Goal: Task Accomplishment & Management: Use online tool/utility

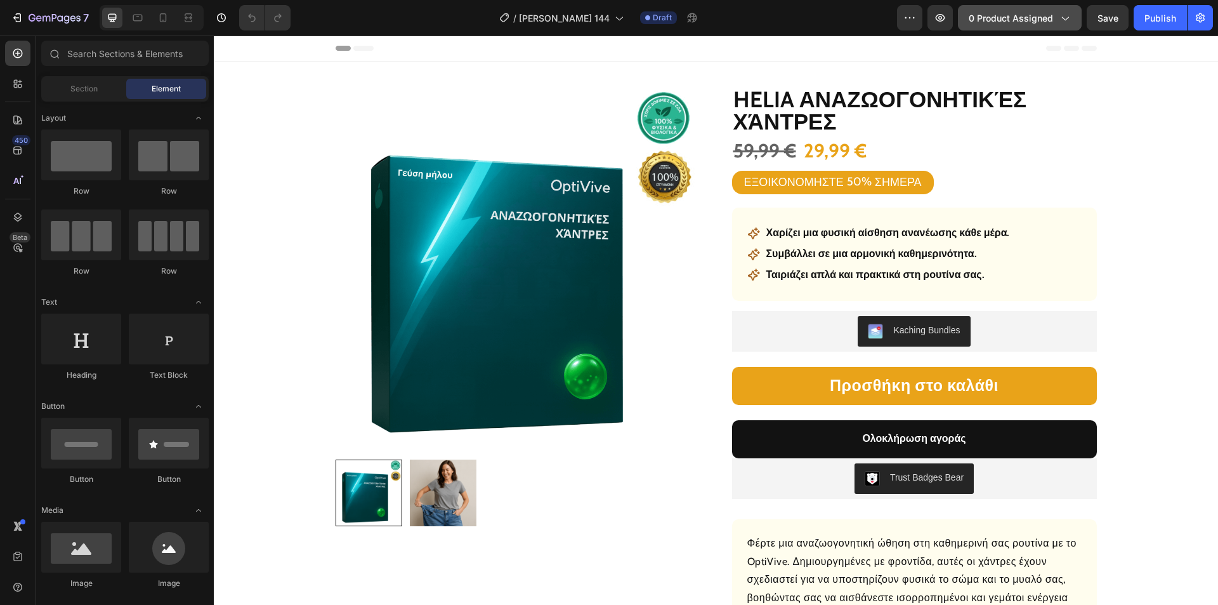
click at [1014, 18] on span "0 product assigned" at bounding box center [1011, 17] width 84 height 13
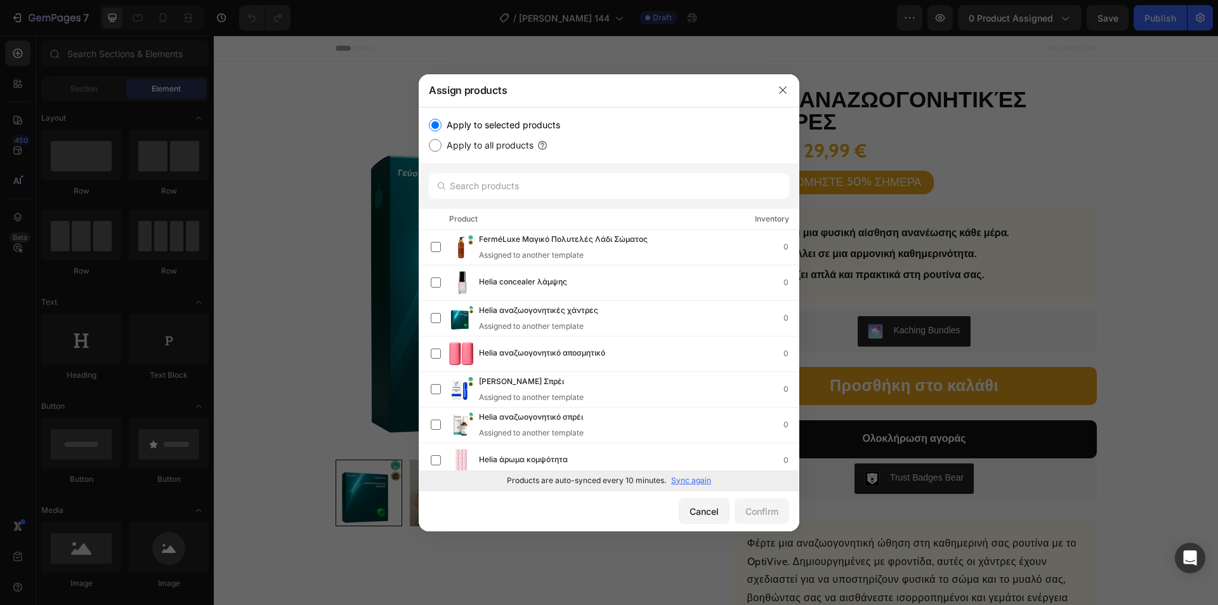
drag, startPoint x: 679, startPoint y: 482, endPoint x: 686, endPoint y: 483, distance: 7.1
click at [679, 482] on p "Sync again" at bounding box center [691, 479] width 40 height 11
click at [533, 186] on input "text" at bounding box center [609, 185] width 360 height 25
paste input "Helia Δροσιστική κρέμα"
type input "Helia Δροσιστική κρέμα"
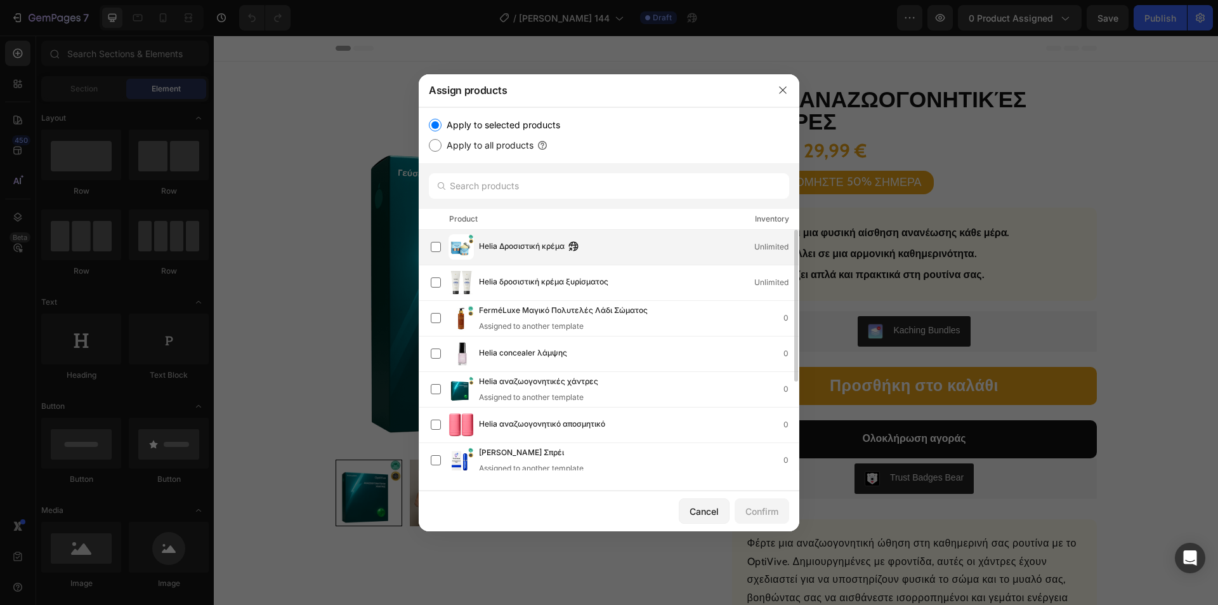
click at [520, 242] on span "Helia Δροσιστική κρέμα" at bounding box center [522, 247] width 86 height 14
click at [768, 513] on div "Confirm" at bounding box center [761, 510] width 33 height 13
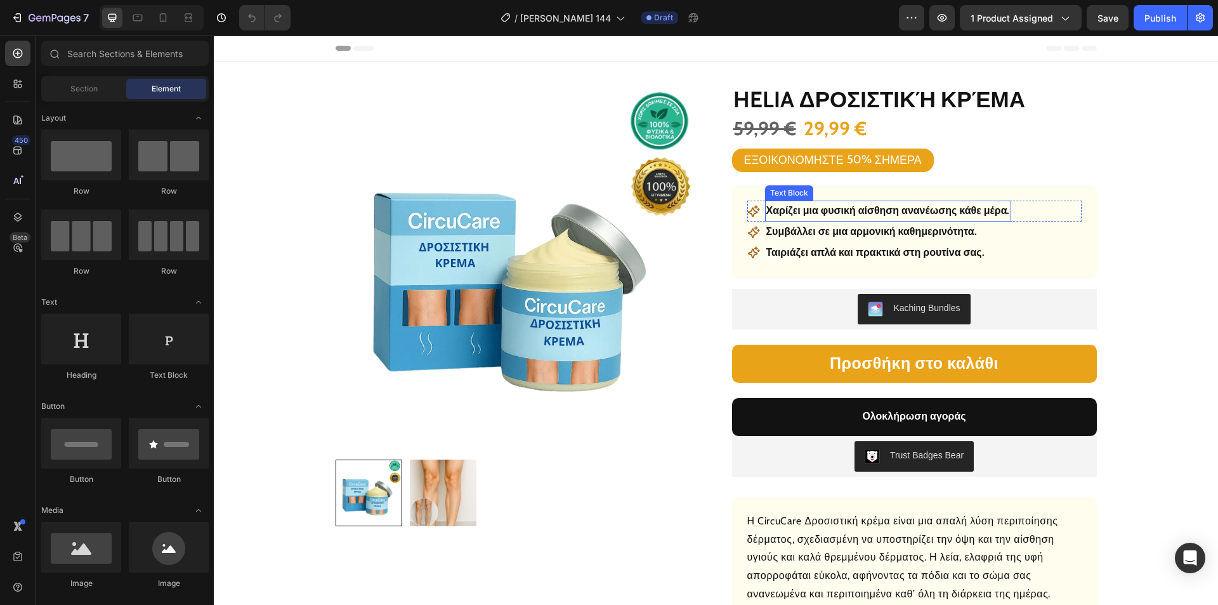
click at [853, 207] on p "Χαρίζει μια φυσική αίσθηση ανανέωσης κάθε μέρα." at bounding box center [888, 211] width 244 height 18
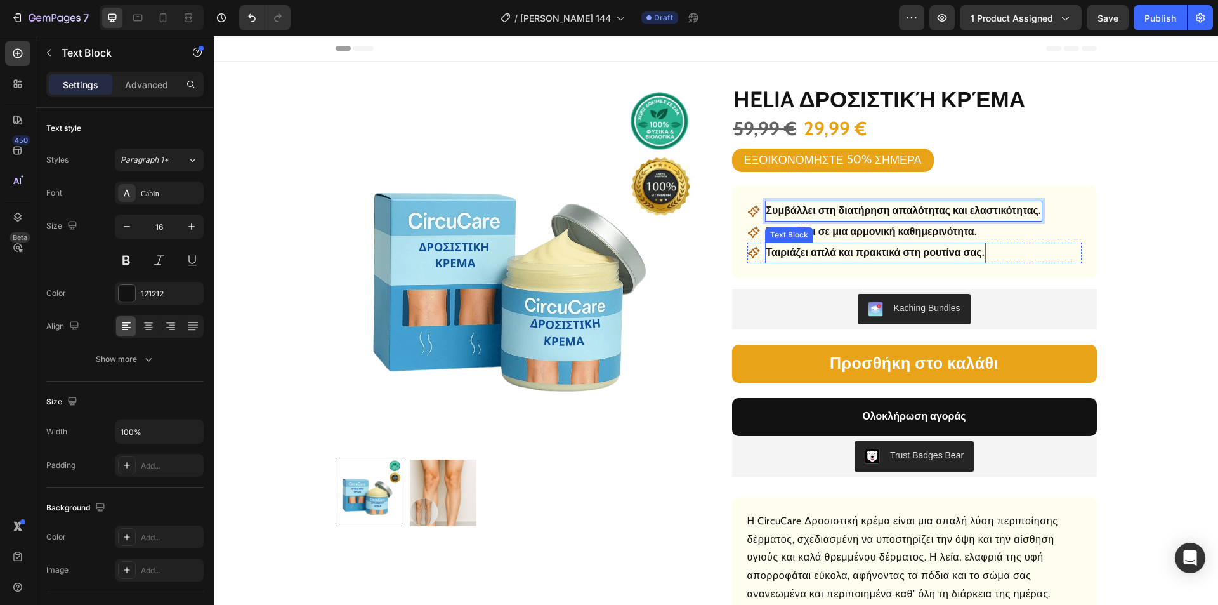
click at [898, 228] on p "Συμβάλλει σε μια αρμονική καθημερινότητα." at bounding box center [871, 232] width 211 height 18
click at [895, 230] on p "Συμβάλλει σε μια αρμονική καθημερινότητα." at bounding box center [871, 232] width 211 height 18
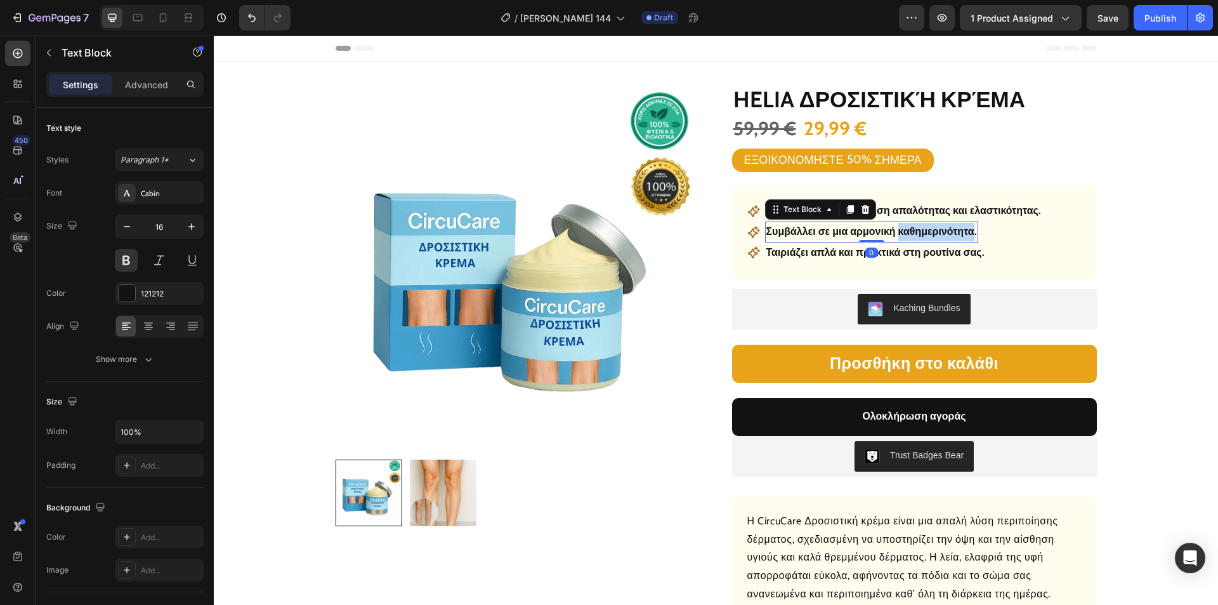
click at [894, 232] on p "Συμβάλλει σε μια αρμονική καθημερινότητα." at bounding box center [871, 232] width 211 height 18
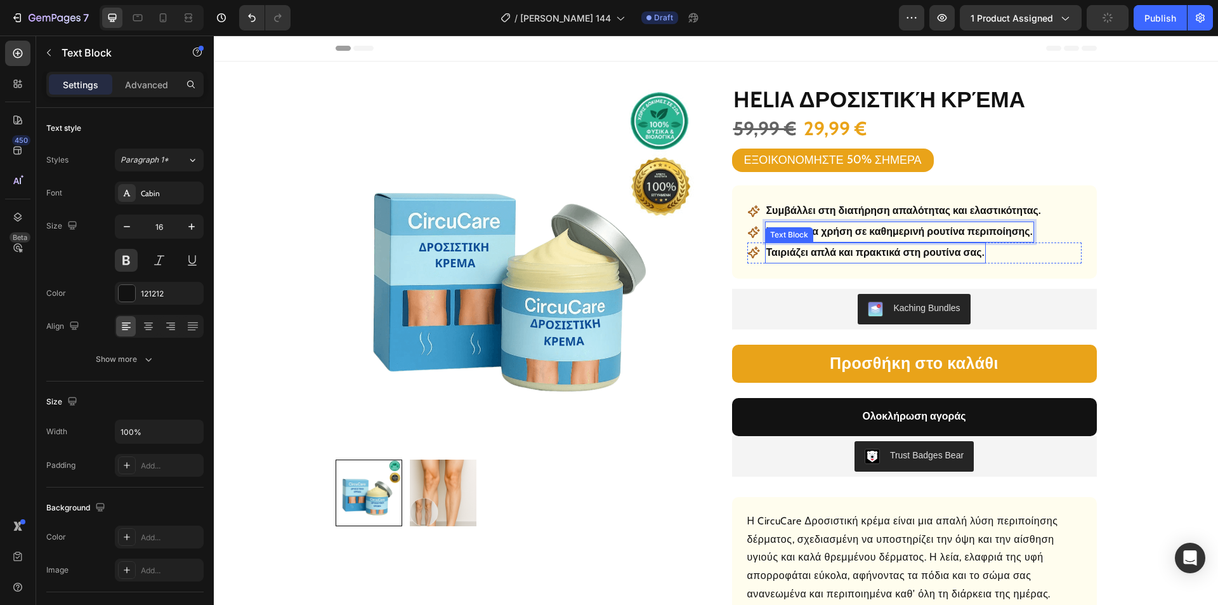
click at [950, 248] on p "Ταιριάζει απλά και πρακτικά στη ρουτίνα σας." at bounding box center [875, 253] width 218 height 18
click at [950, 249] on p "Ταιριάζει απλά και πρακτικά στη ρουτίνα σας." at bounding box center [875, 253] width 218 height 18
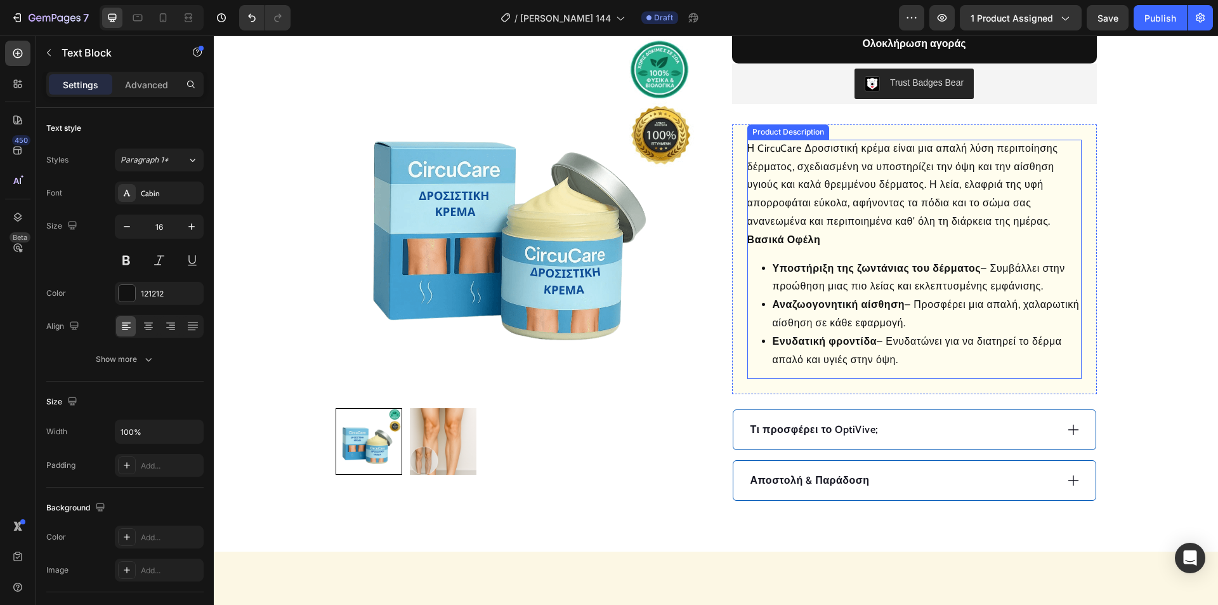
scroll to position [381, 0]
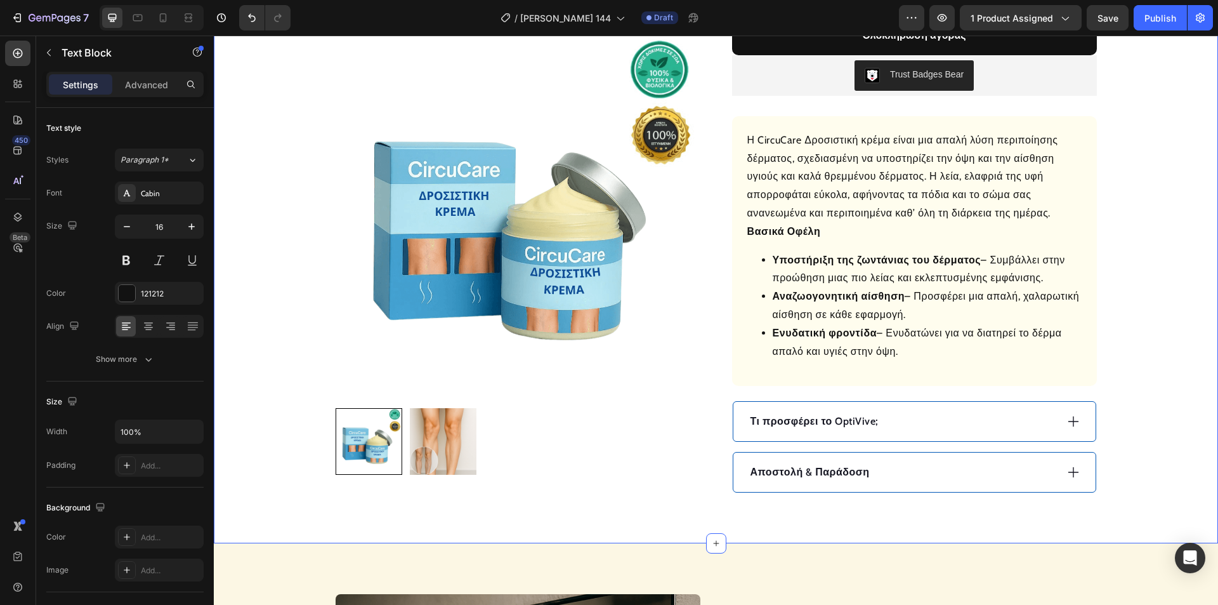
click at [969, 466] on div "Αποστολή & Παράδοση" at bounding box center [902, 471] width 308 height 19
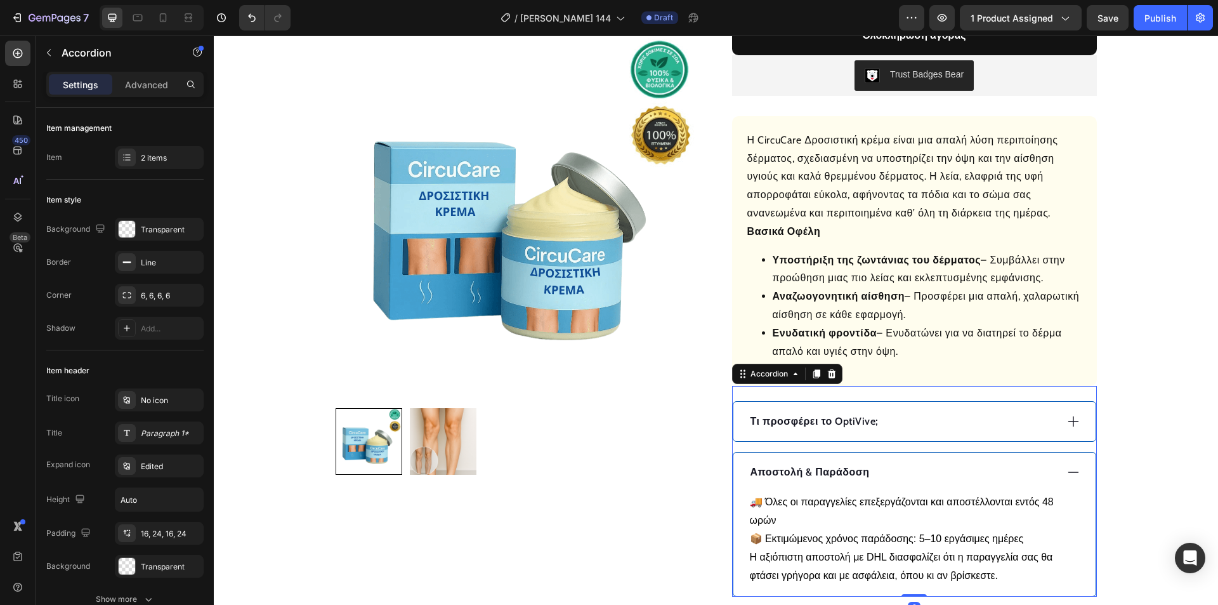
click at [964, 466] on div "Αποστολή & Παράδοση" at bounding box center [902, 471] width 308 height 19
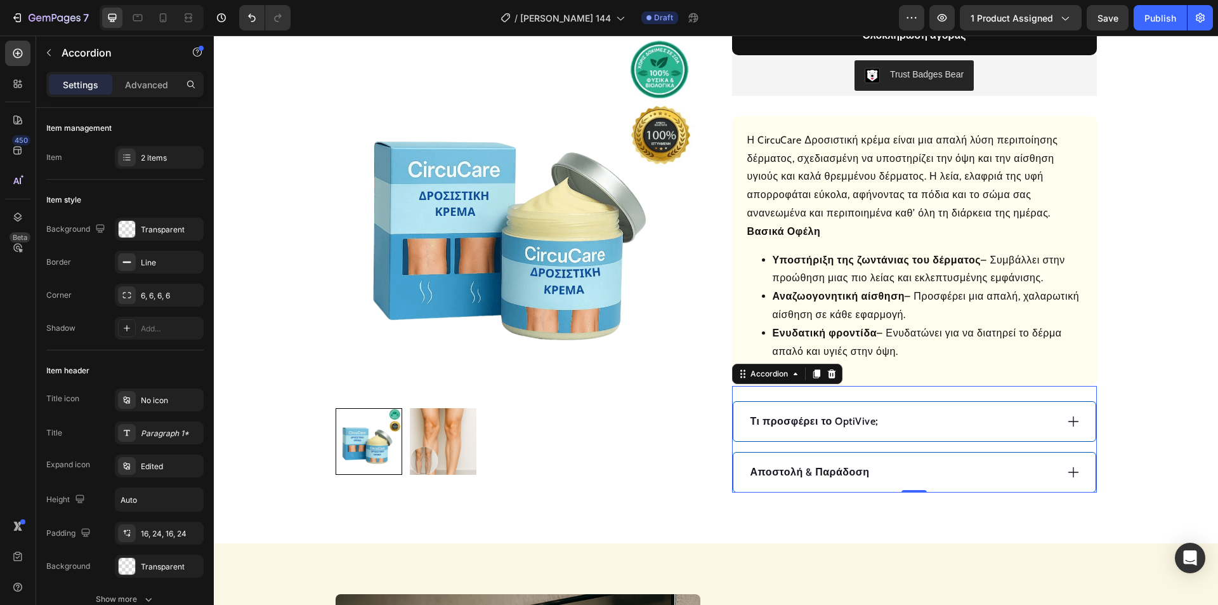
click at [916, 418] on div "Τι προσφέρει το OptiVive;" at bounding box center [902, 421] width 308 height 19
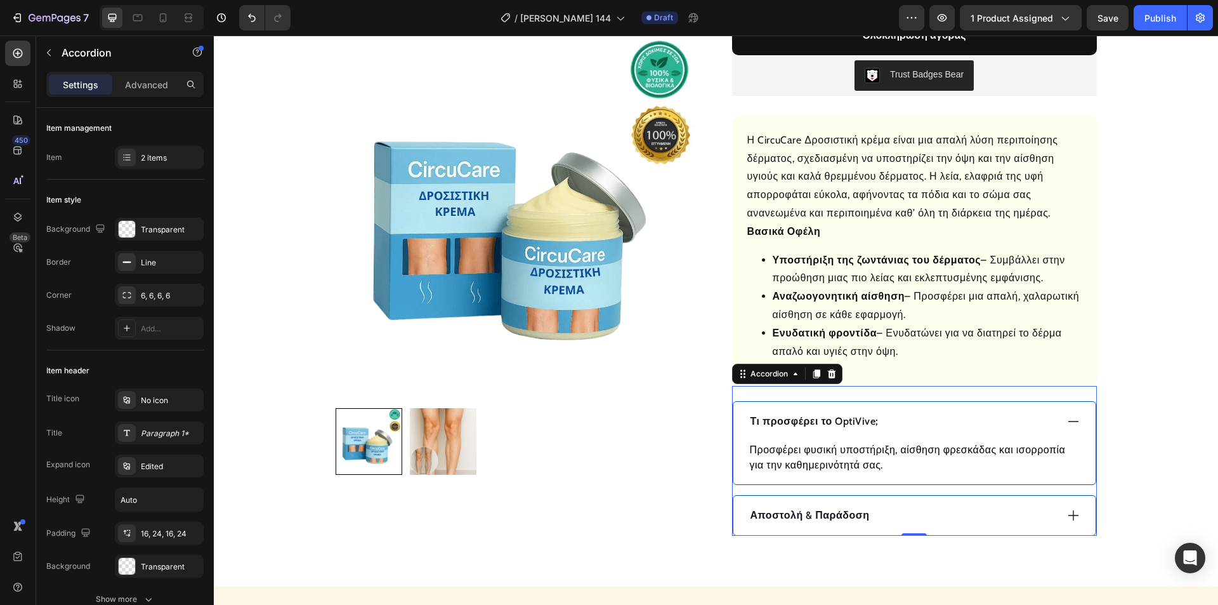
click at [808, 419] on p "Τι προσφέρει το OptiVive;" at bounding box center [814, 421] width 128 height 15
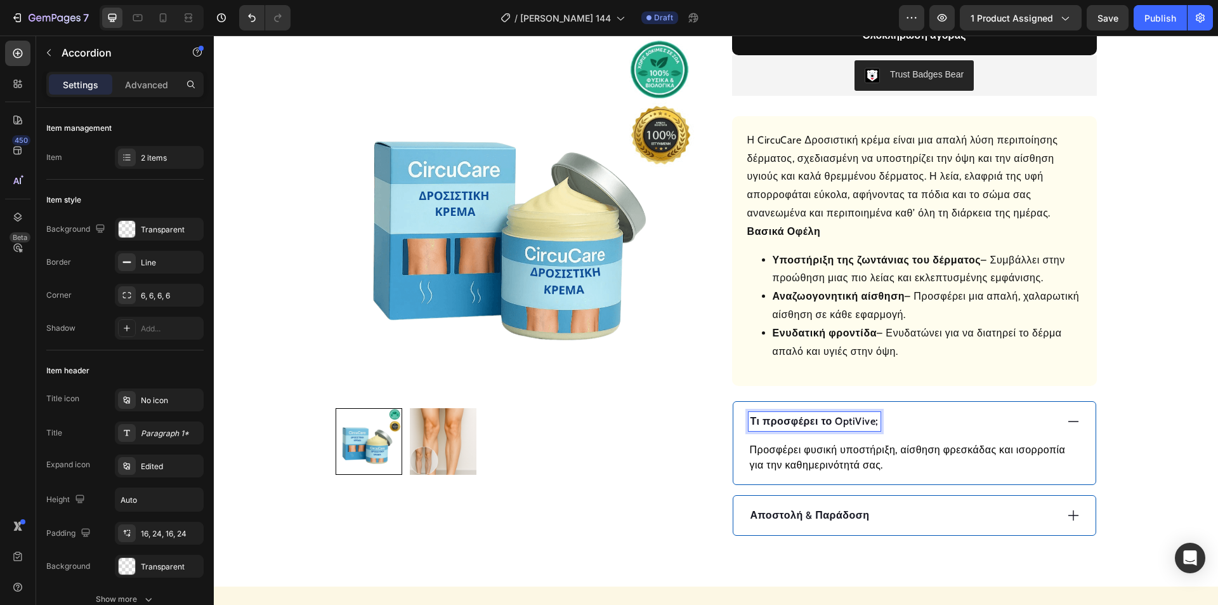
click at [805, 420] on p "Τι προσφέρει το OptiVive;" at bounding box center [814, 421] width 128 height 15
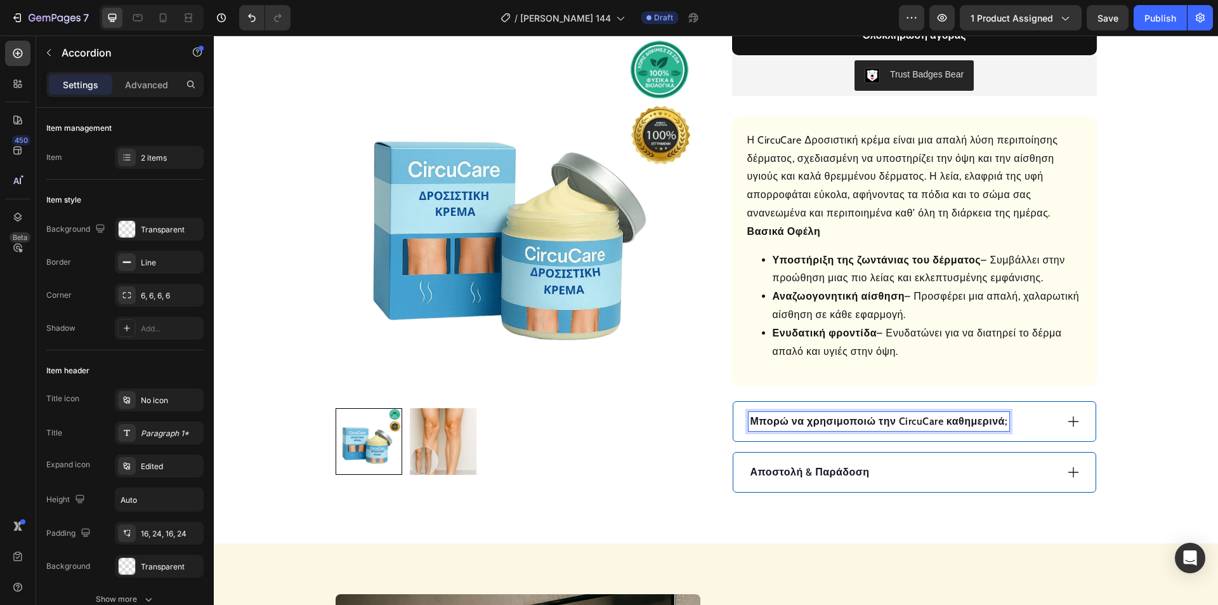
click at [1037, 414] on div "Μπορώ να χρησιμοποιώ την CircuCare καθημερινά;" at bounding box center [902, 421] width 308 height 19
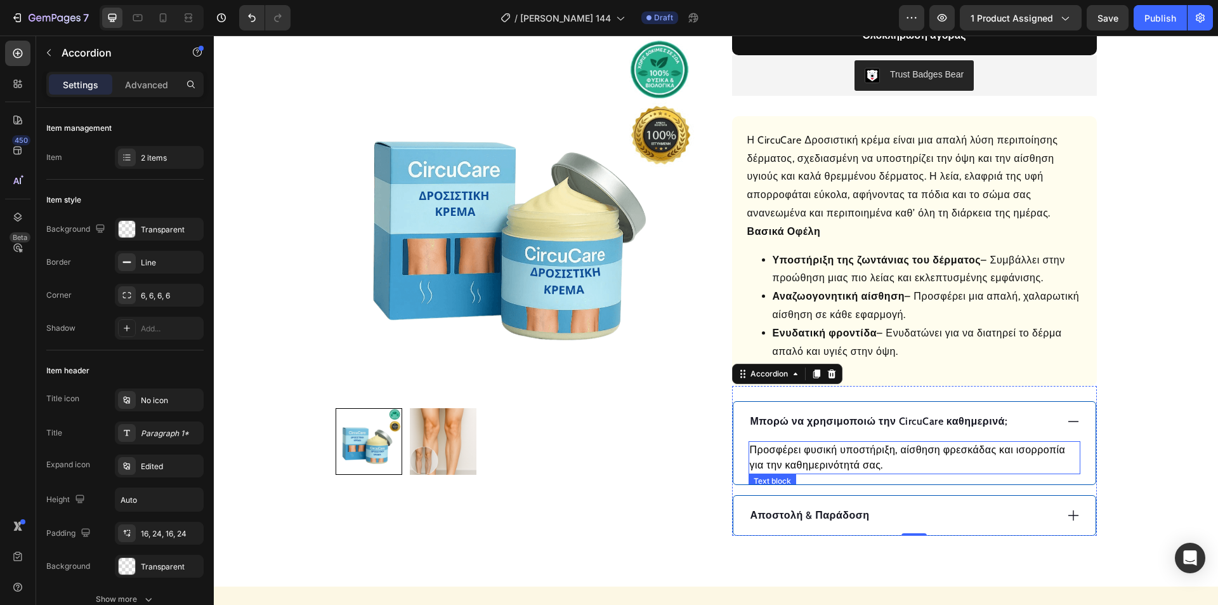
click at [854, 453] on p "Προσφέρει φυσική υποστήριξη, αίσθηση φρεσκάδας και ισορροπία για την καθημερινό…" at bounding box center [914, 457] width 329 height 30
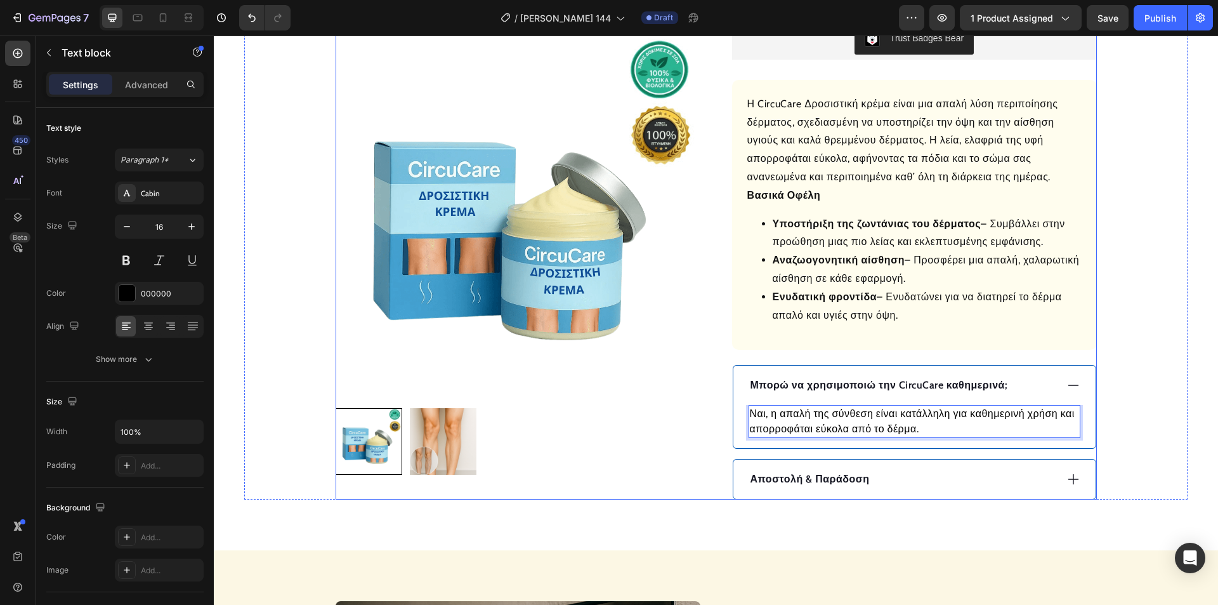
scroll to position [761, 0]
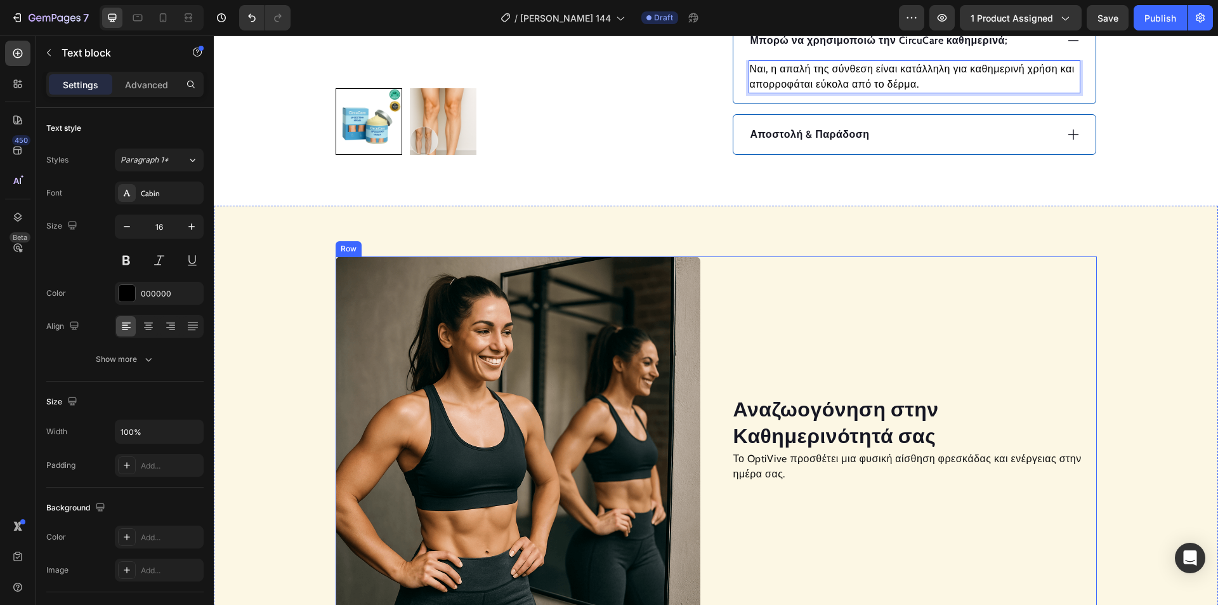
click at [818, 408] on h2 "Αναζωογόνηση στην Καθημερινότητά σας" at bounding box center [914, 422] width 365 height 55
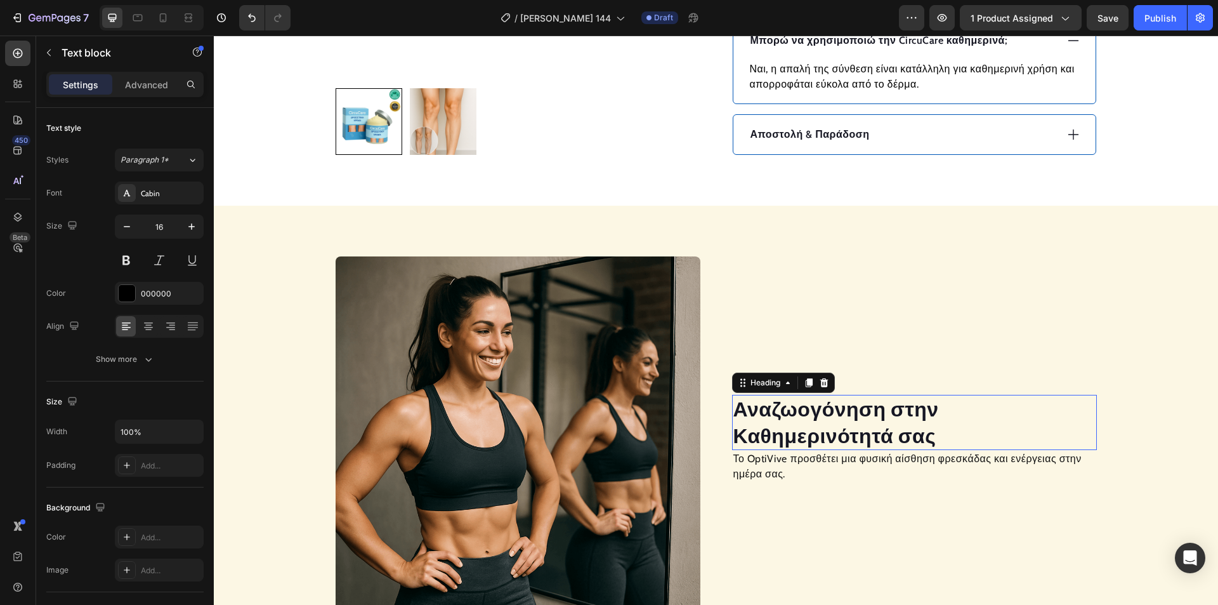
click at [816, 411] on h2 "Αναζωογόνηση στην Καθημερινότητά σας" at bounding box center [914, 422] width 365 height 55
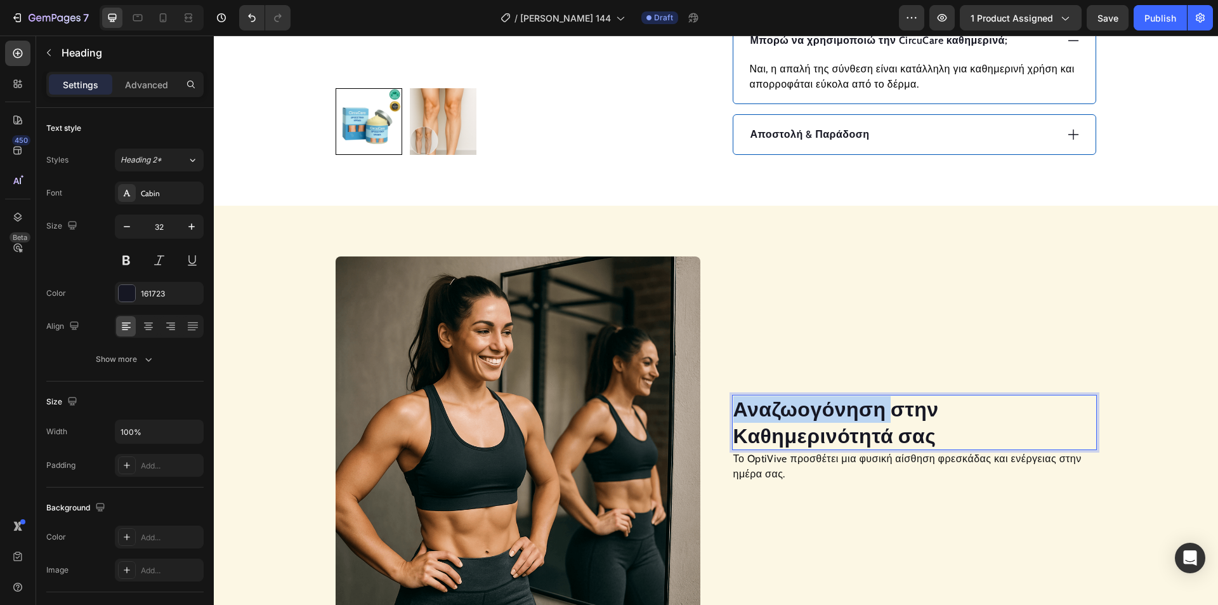
click at [816, 412] on p "Αναζωογόνηση στην Καθημερινότητά σας" at bounding box center [914, 422] width 362 height 53
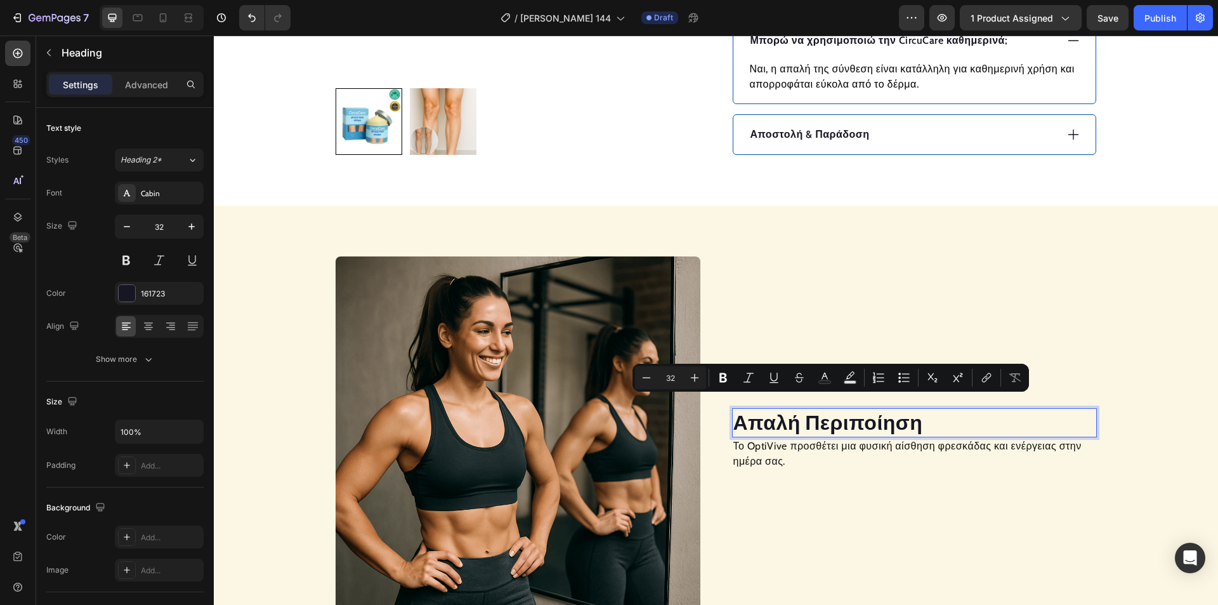
scroll to position [775, 0]
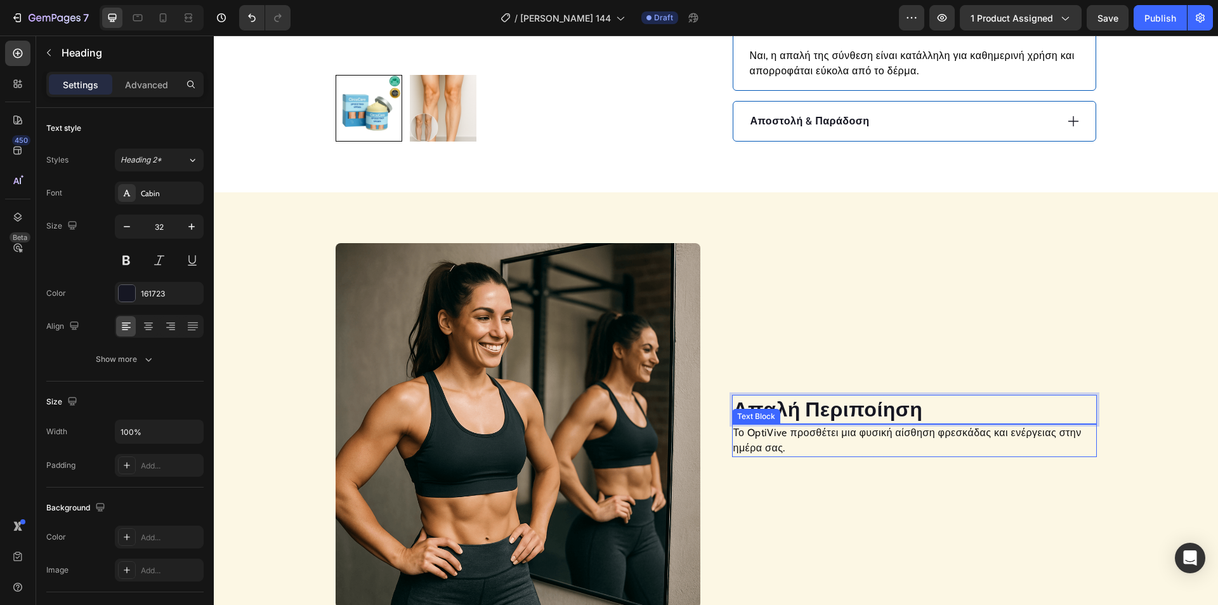
click at [766, 442] on p "Το OptiVive προσθέτει μια φυσική αίσθηση φρεσκάδας και ενέργειας στην ημέρα σας." at bounding box center [914, 440] width 362 height 30
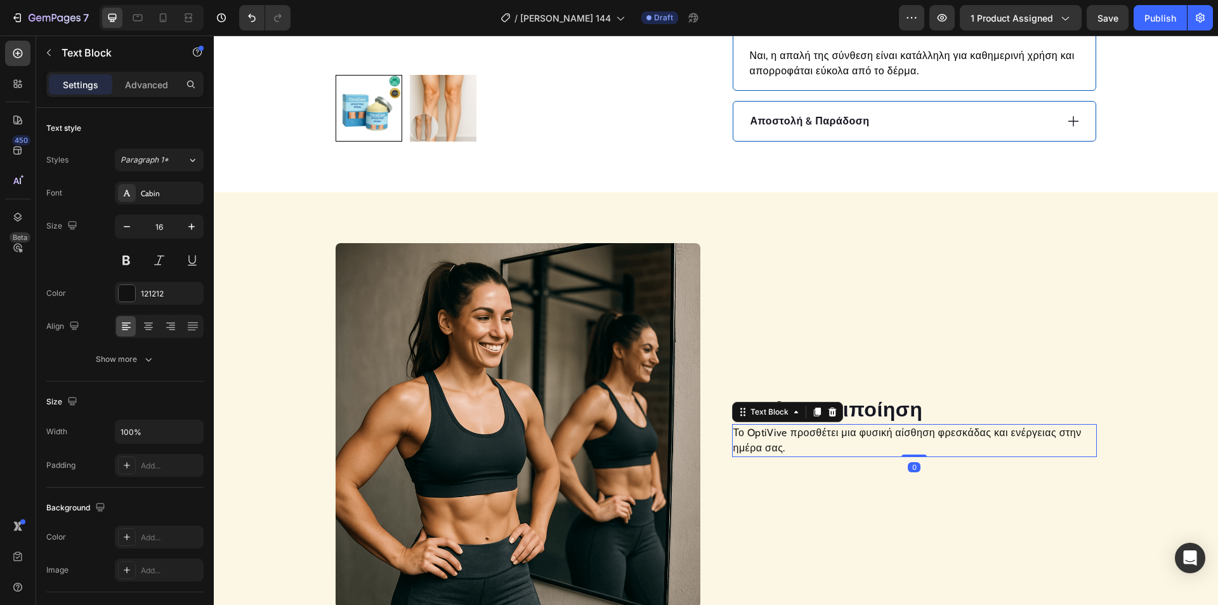
click at [766, 442] on p "Το OptiVive προσθέτει μια φυσική αίσθηση φρεσκάδας και ενέργειας στην ημέρα σας." at bounding box center [914, 440] width 362 height 30
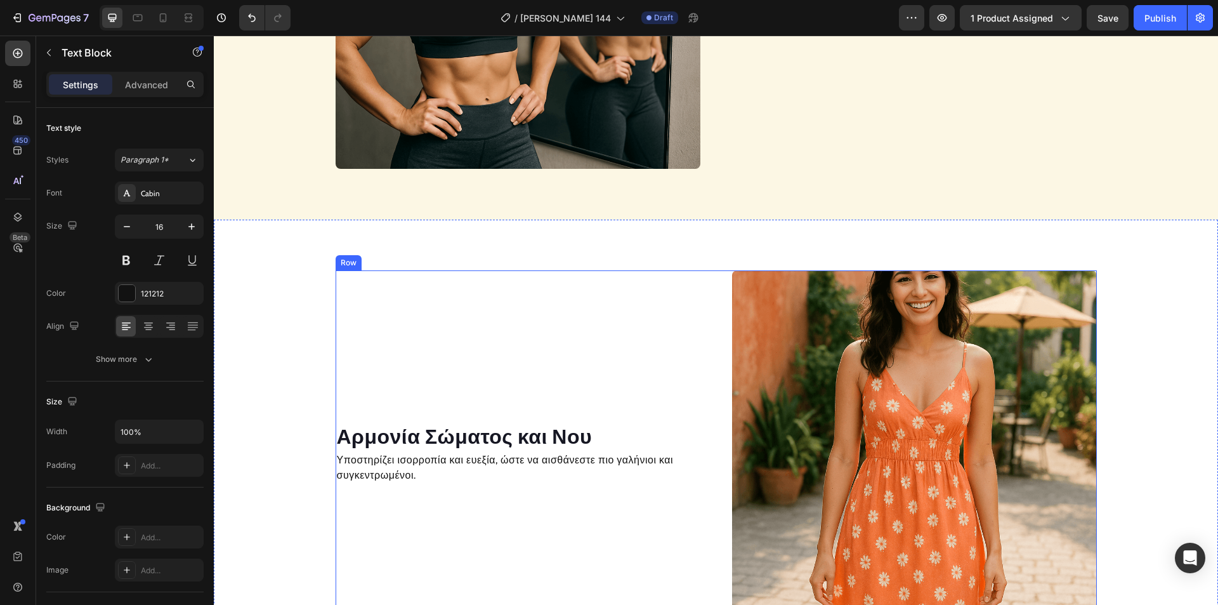
scroll to position [1219, 0]
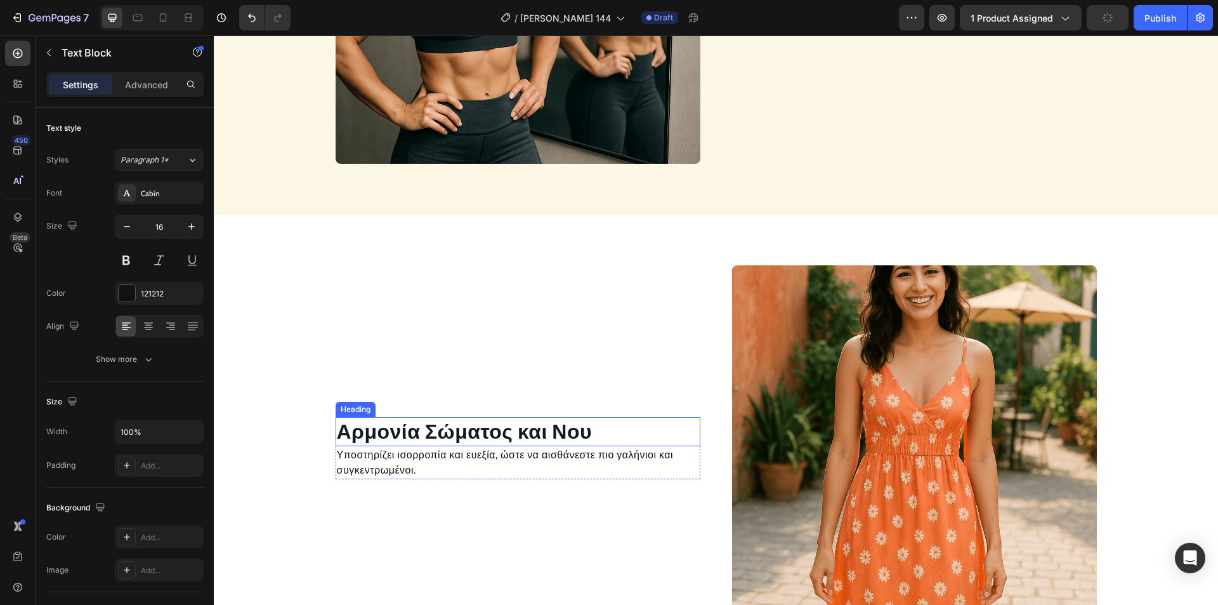
click at [497, 431] on h2 "Αρμονία Σώματος και Νου" at bounding box center [518, 431] width 365 height 29
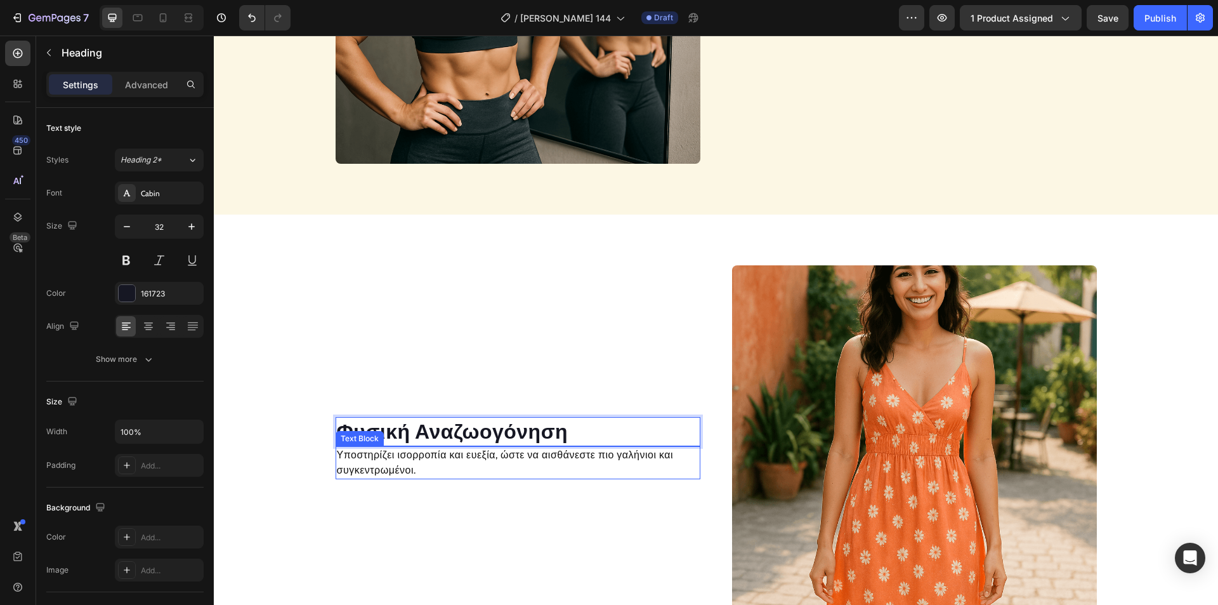
click at [509, 459] on p "Υποστηρίζει ισορροπία και ευεξία, ώστε να αισθάνεστε πιο γαλήνιοι και συγκεντρω…" at bounding box center [518, 462] width 362 height 30
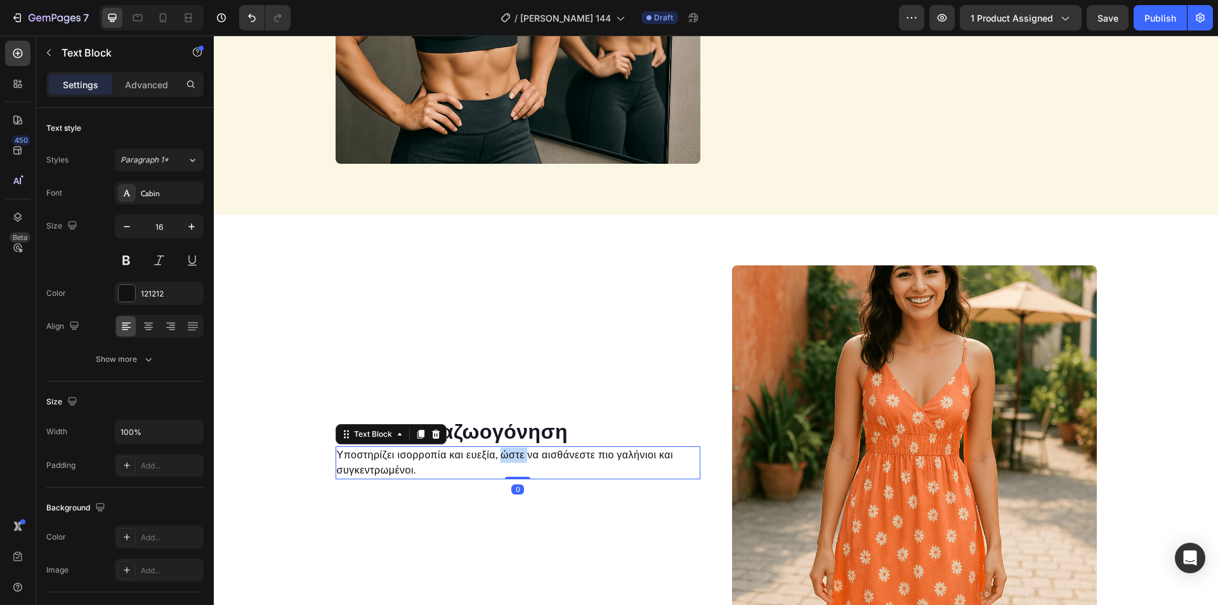
click at [509, 459] on p "Υποστηρίζει ισορροπία και ευεξία, ώστε να αισθάνεστε πιο γαλήνιοι και συγκεντρω…" at bounding box center [518, 462] width 362 height 30
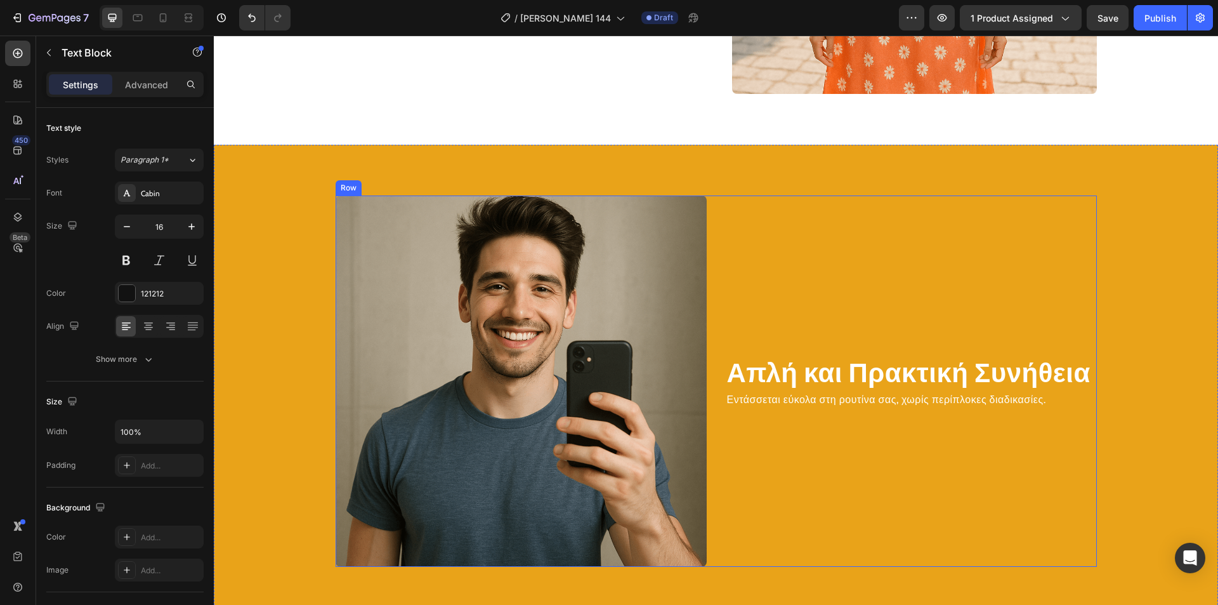
scroll to position [1797, 0]
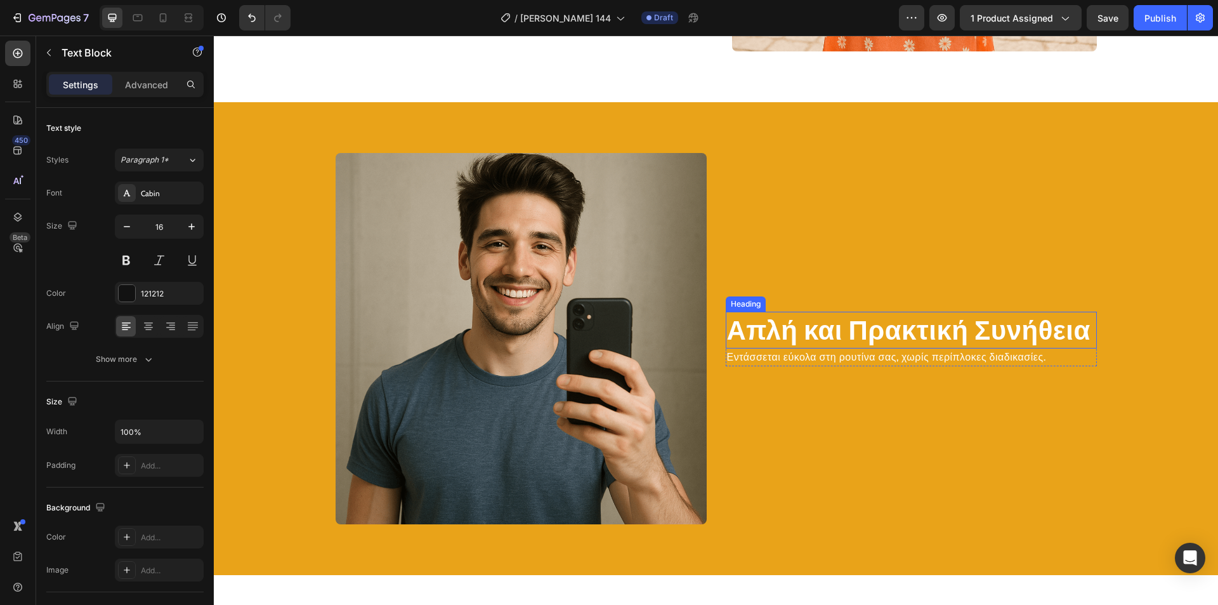
click at [795, 330] on h2 "Απλή και Πρακτική Συνήθεια" at bounding box center [911, 329] width 371 height 37
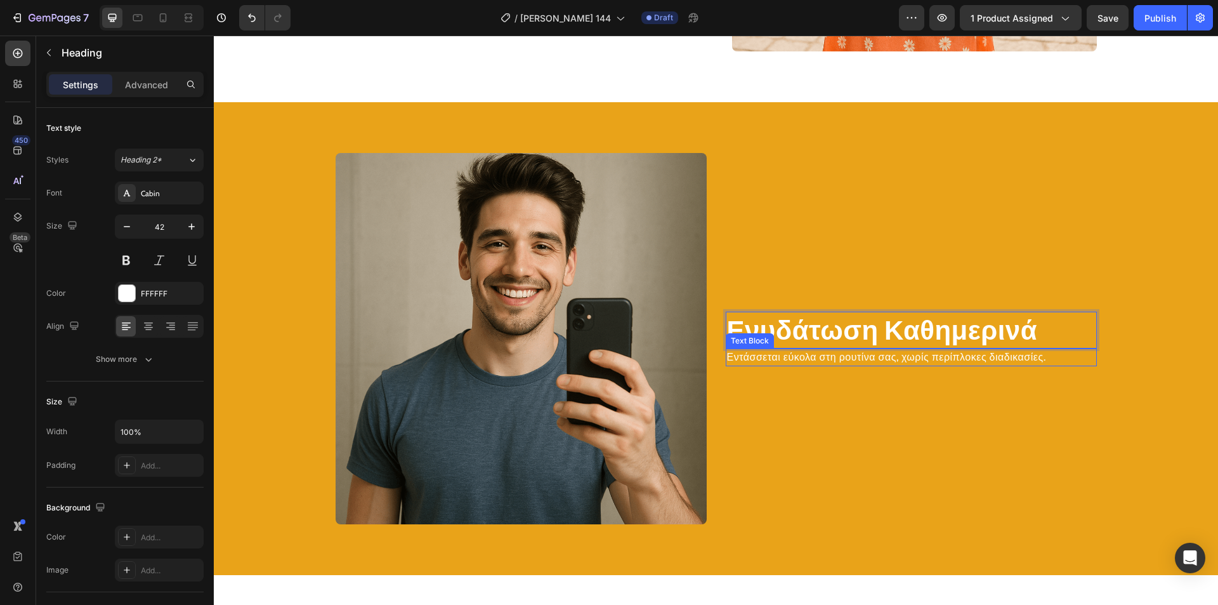
click at [821, 362] on p "Εντάσσεται εύκολα στη ρουτίνα σας, χωρίς περίπλοκες διαδικασίες." at bounding box center [911, 357] width 369 height 15
click at [824, 360] on p "Εντάσσεται εύκολα στη ρουτίνα σας, χωρίς περίπλοκες διαδικασίες." at bounding box center [911, 357] width 369 height 15
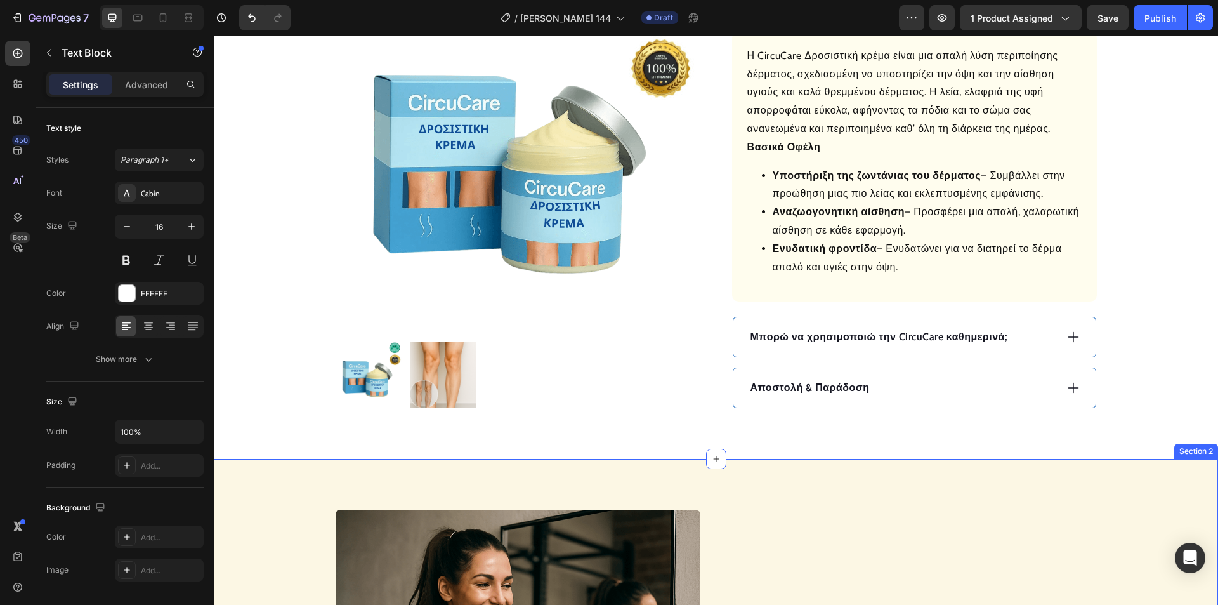
scroll to position [782, 0]
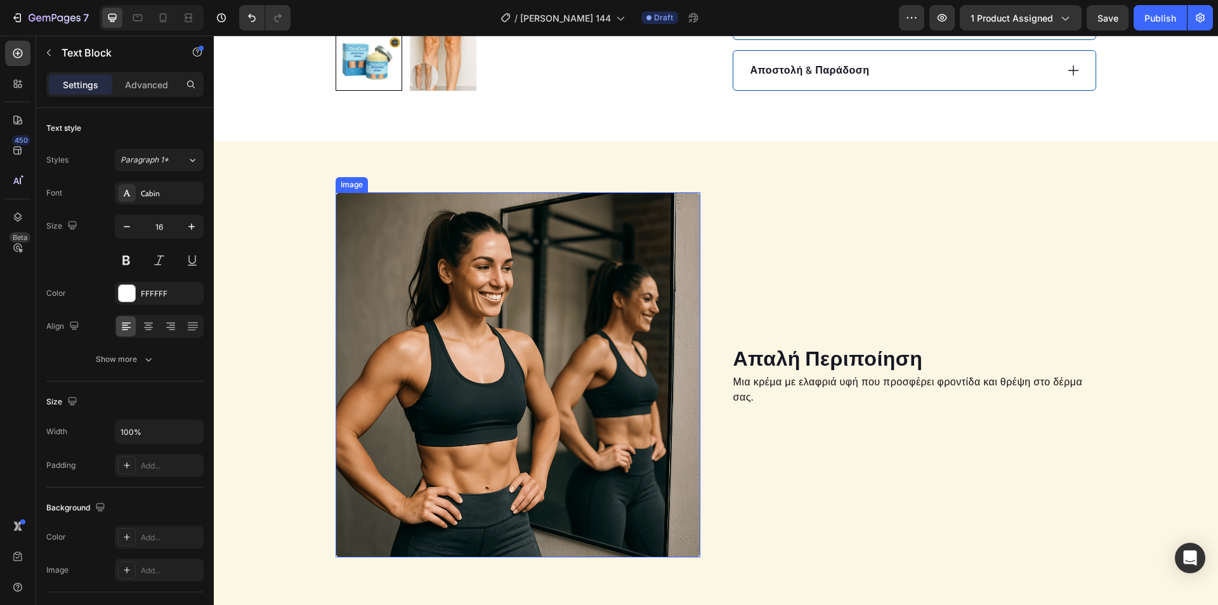
click at [487, 422] on img at bounding box center [518, 374] width 365 height 365
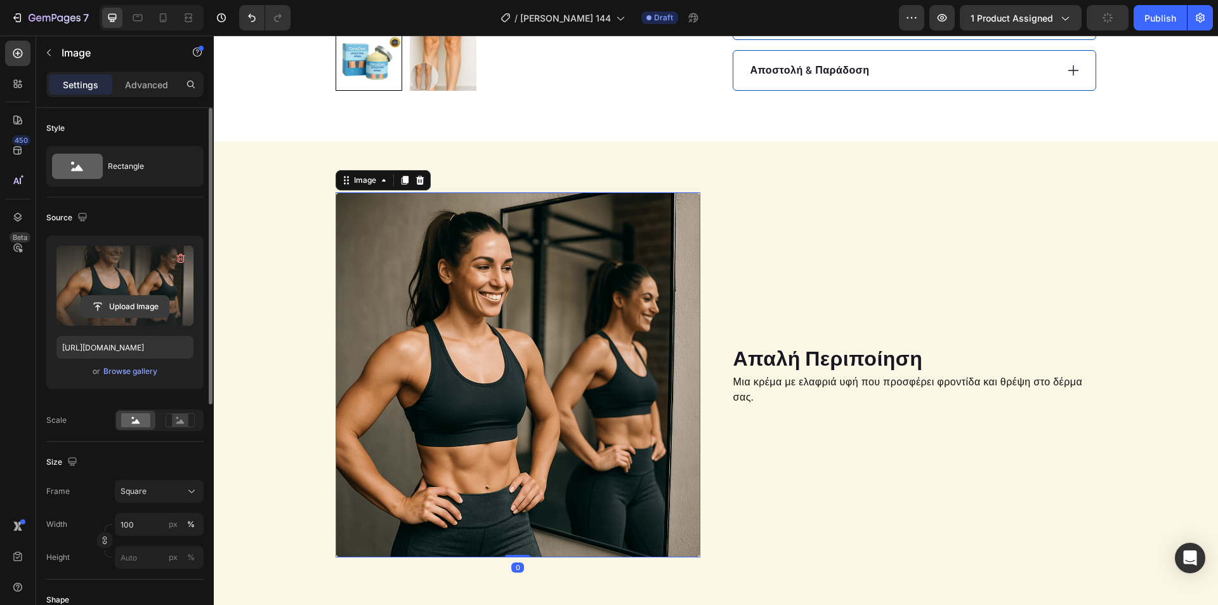
click at [137, 296] on input "file" at bounding box center [125, 307] width 88 height 22
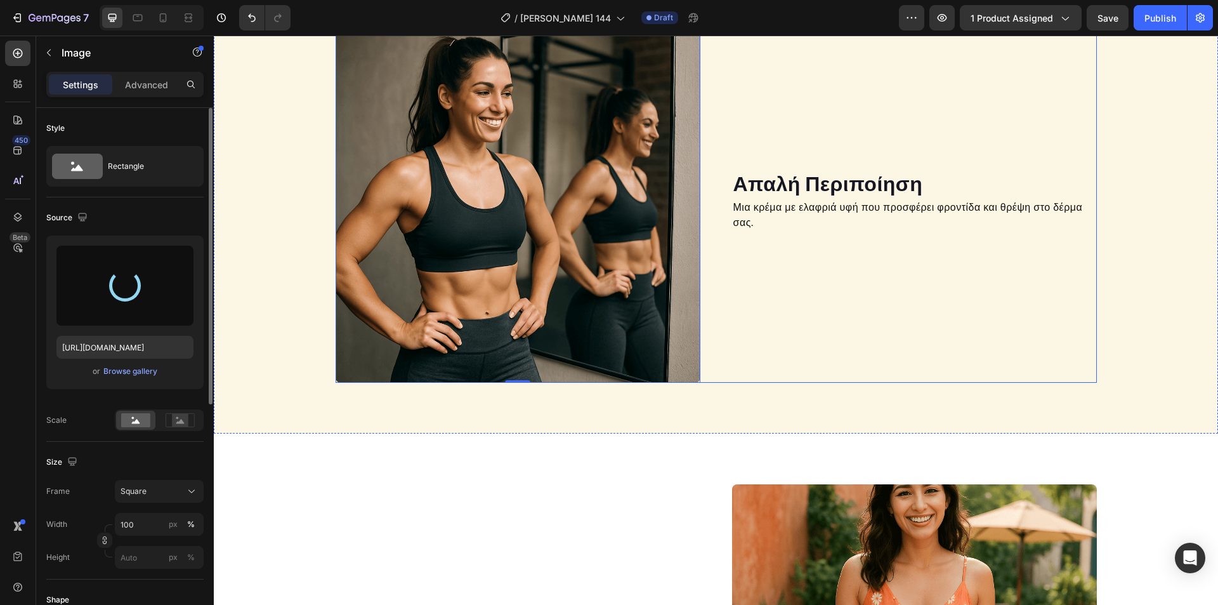
scroll to position [972, 0]
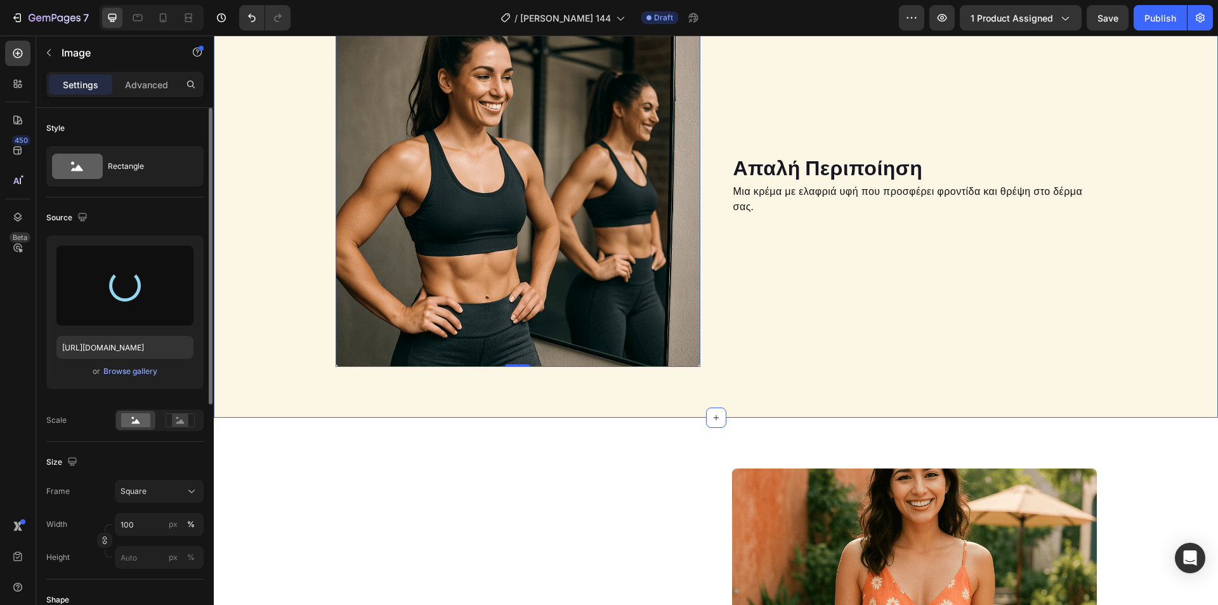
type input "[URL][DOMAIN_NAME]"
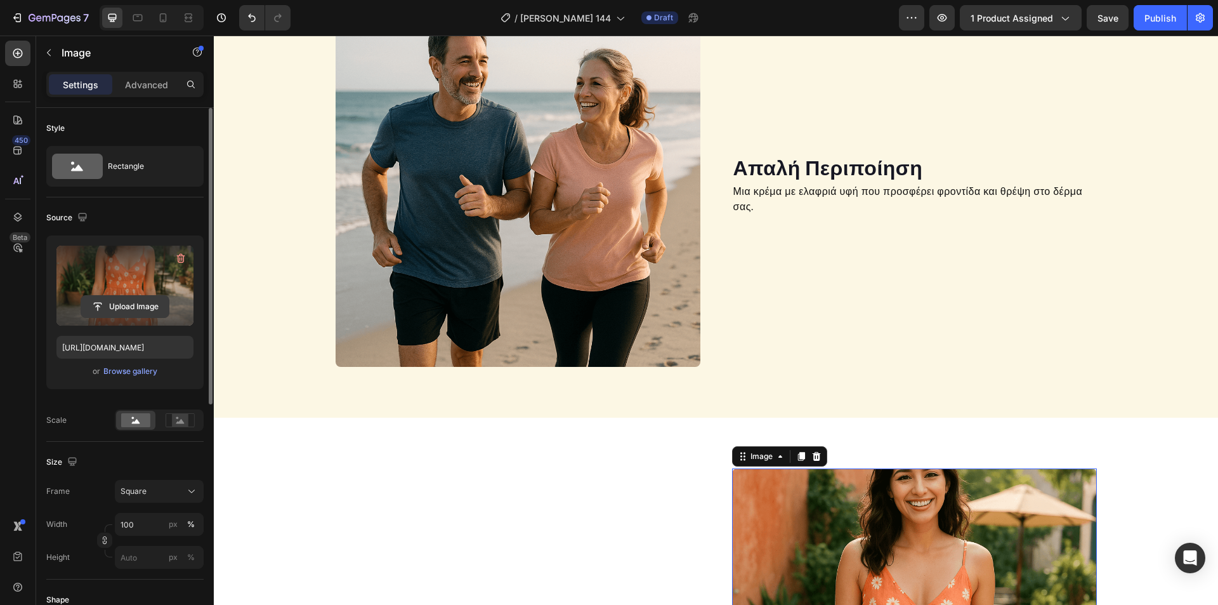
click at [154, 306] on input "file" at bounding box center [125, 307] width 88 height 22
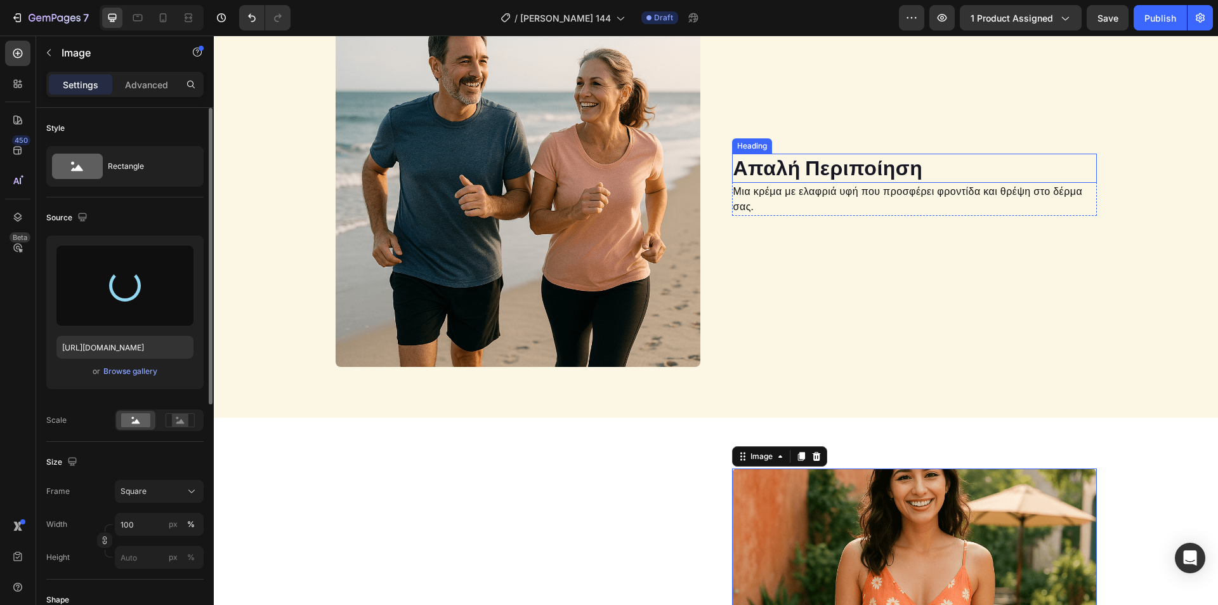
type input "[URL][DOMAIN_NAME]"
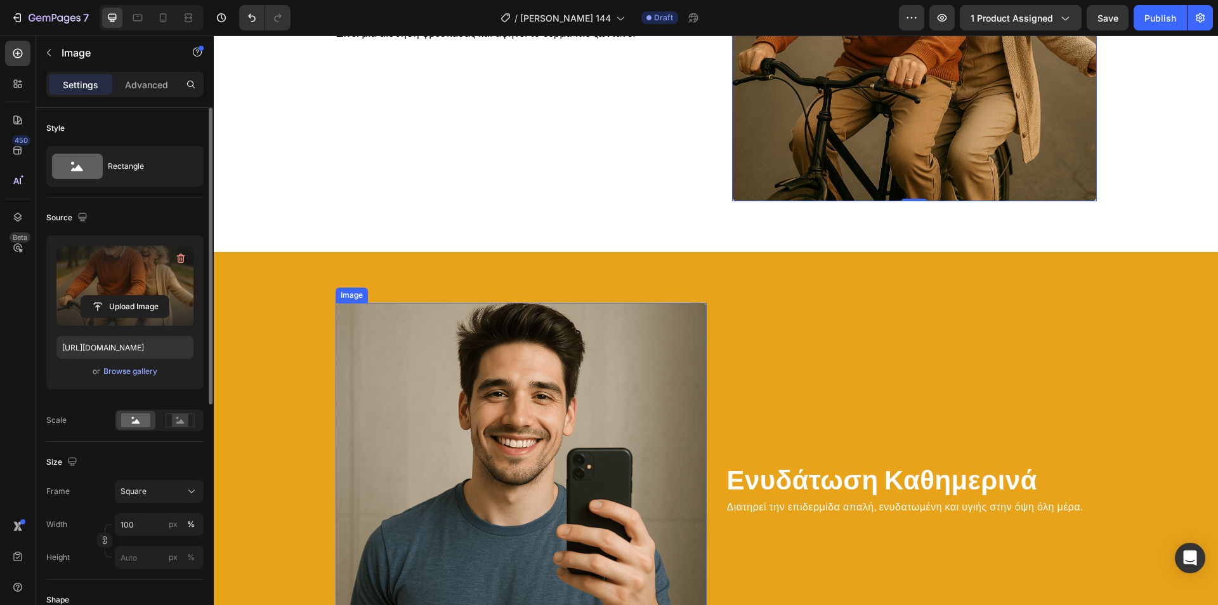
scroll to position [1607, 0]
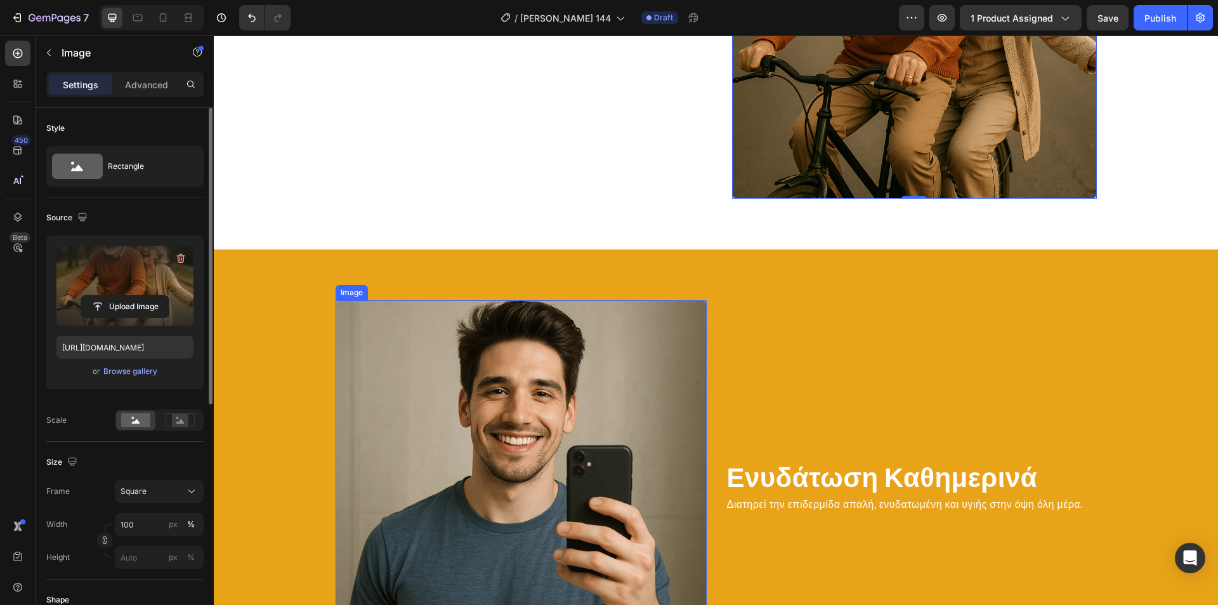
click at [559, 396] on img at bounding box center [521, 485] width 371 height 371
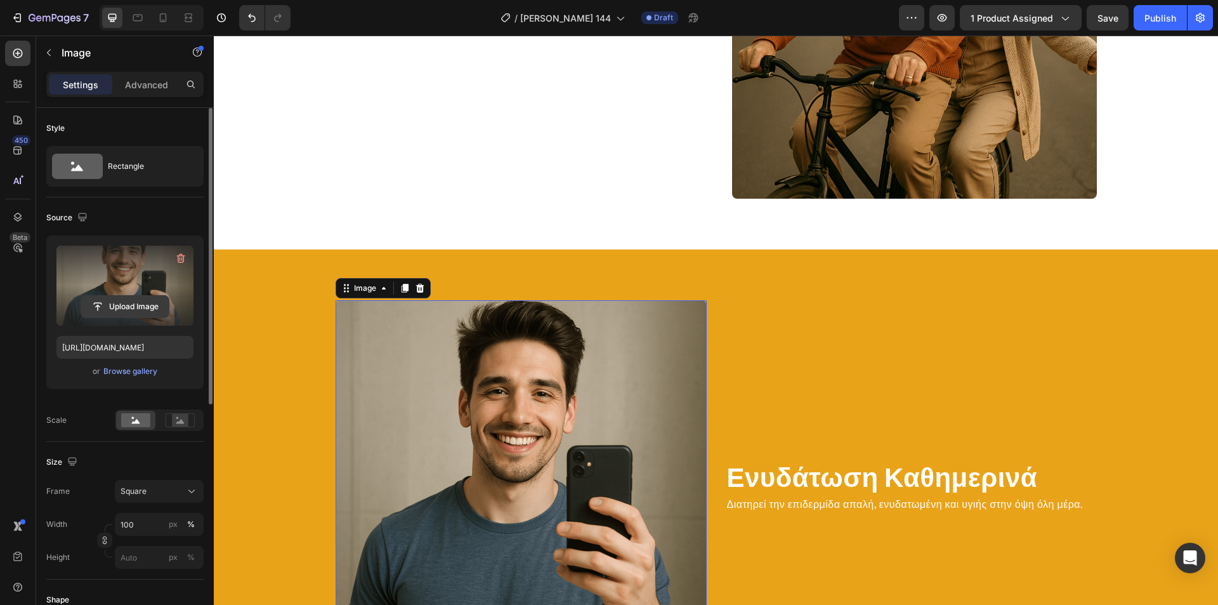
click at [136, 309] on input "file" at bounding box center [125, 307] width 88 height 22
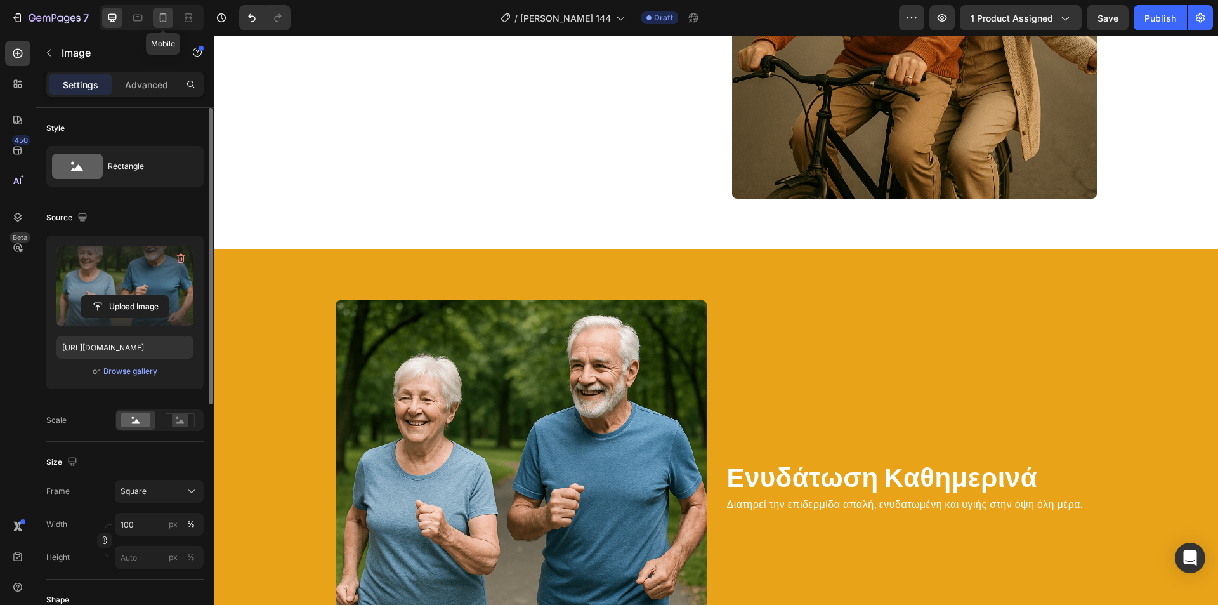
click at [162, 21] on icon at bounding box center [163, 17] width 13 height 13
type input "[URL][DOMAIN_NAME]"
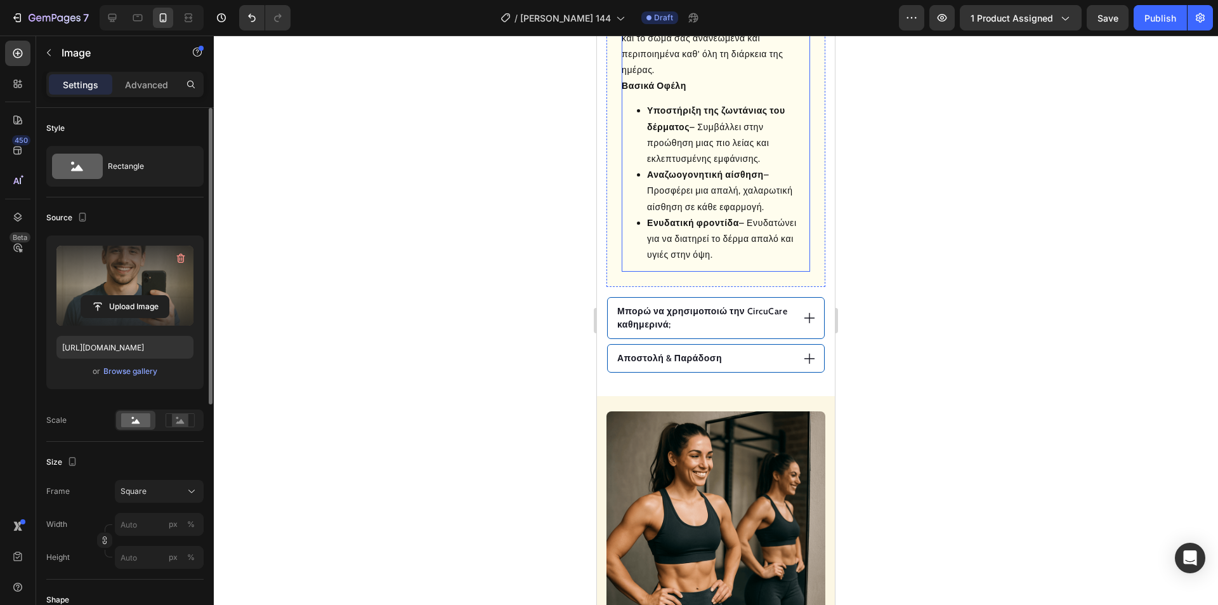
click at [693, 189] on ul "Υποστήριξη της ζωντάνιας του δέρματος – Συμβάλλει στην προώθηση μιας πιο λείας …" at bounding box center [716, 183] width 188 height 160
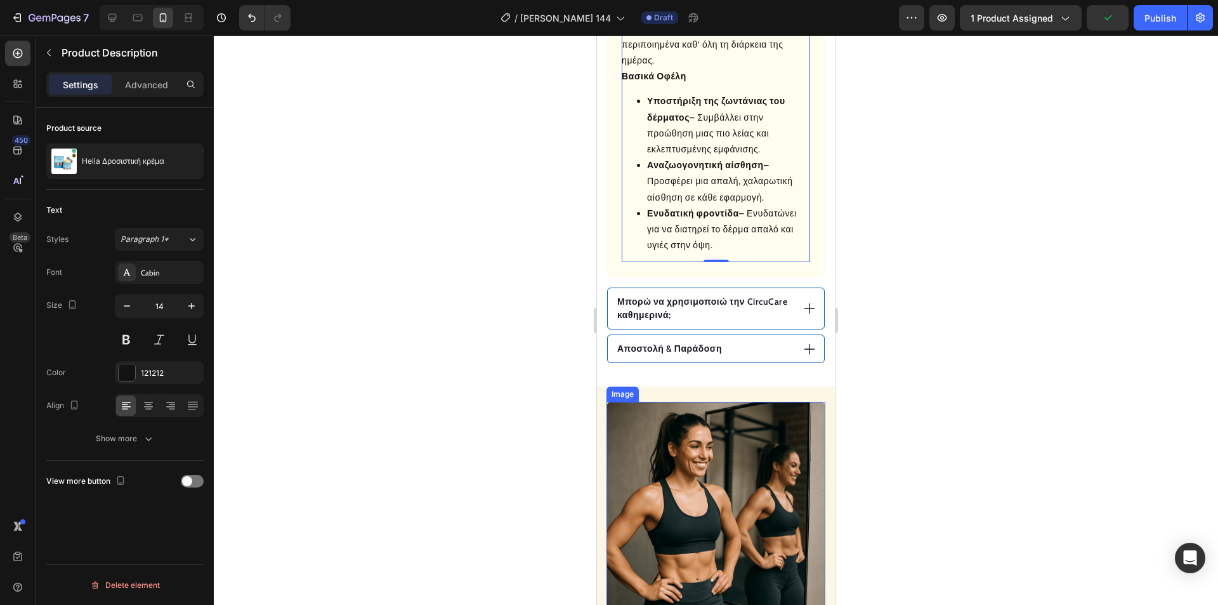
scroll to position [946, 0]
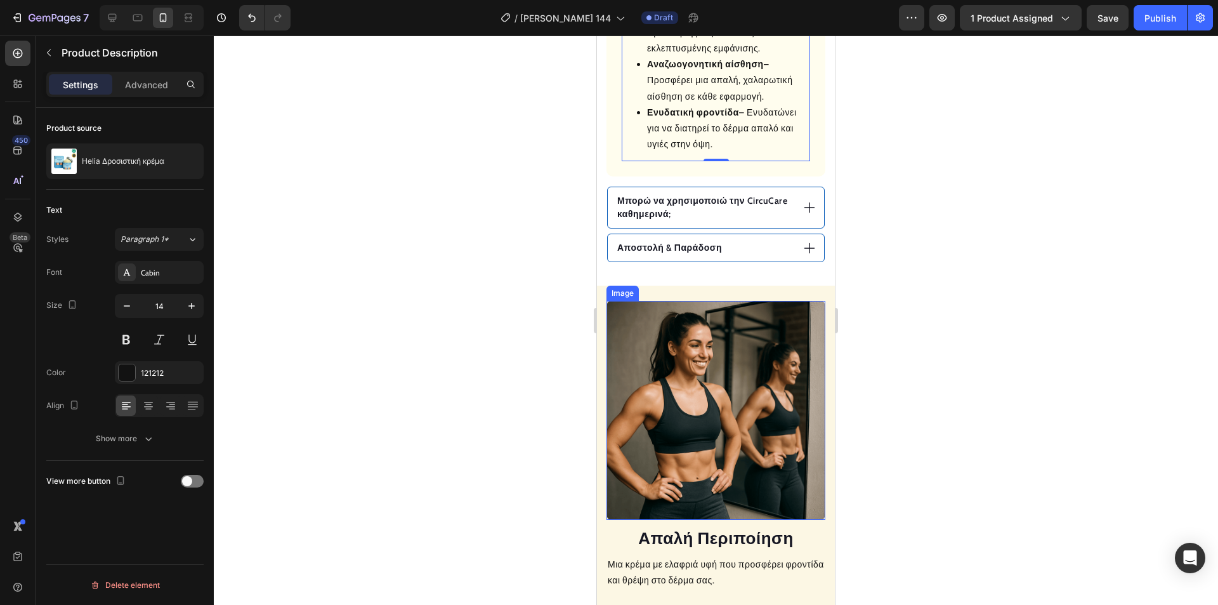
click at [711, 426] on img at bounding box center [715, 410] width 219 height 219
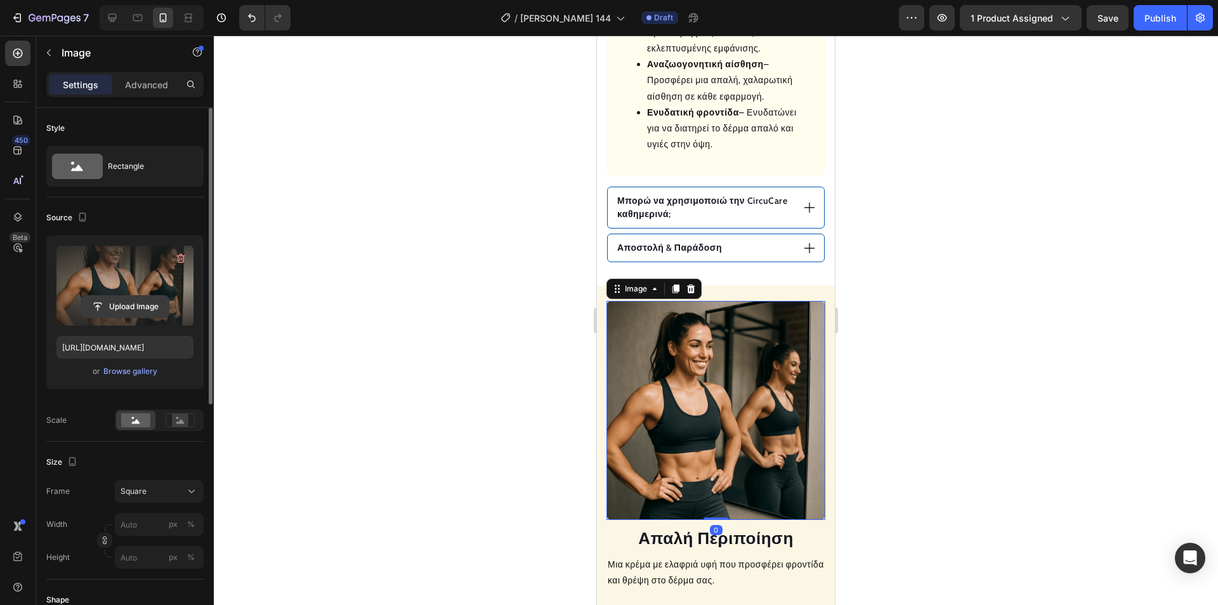
click at [119, 301] on input "file" at bounding box center [125, 307] width 88 height 22
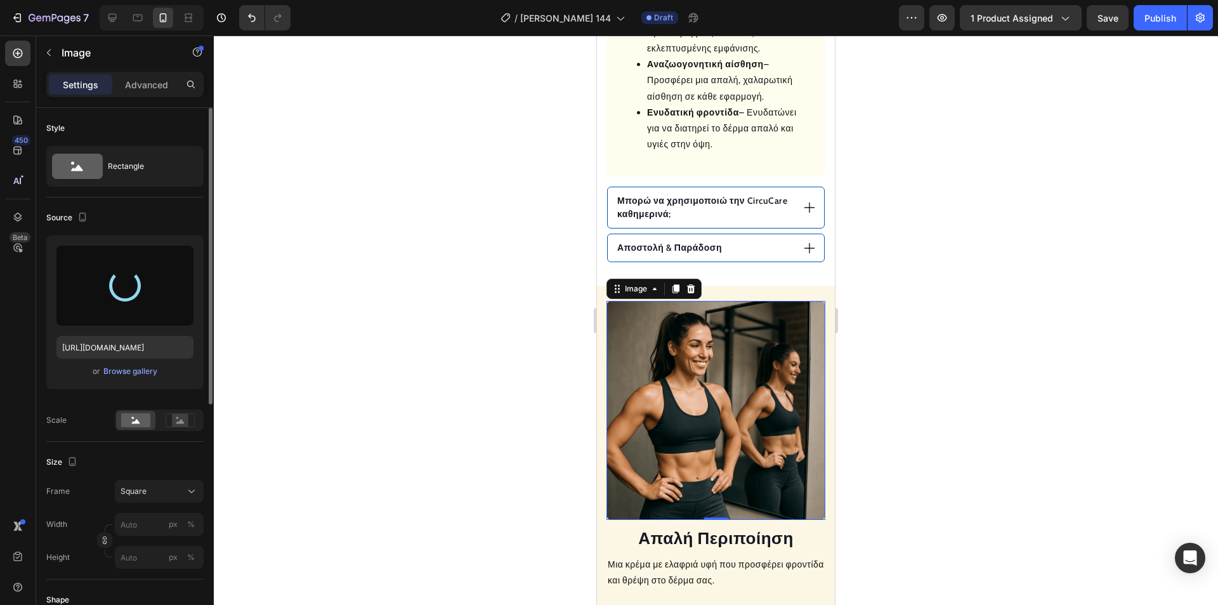
type input "[URL][DOMAIN_NAME]"
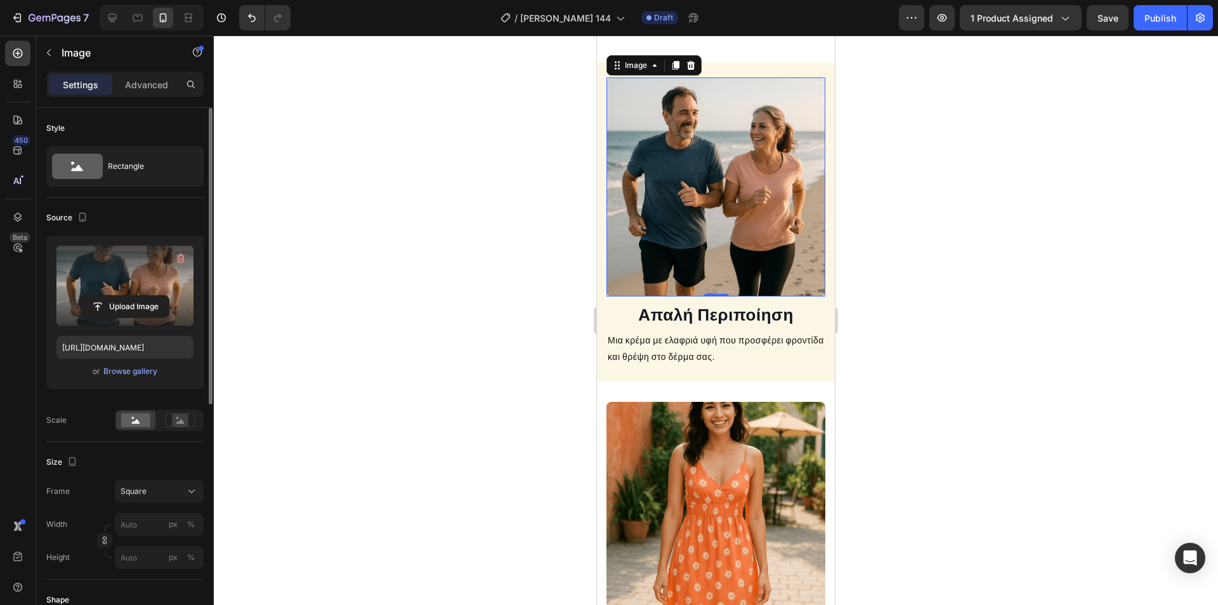
scroll to position [1327, 0]
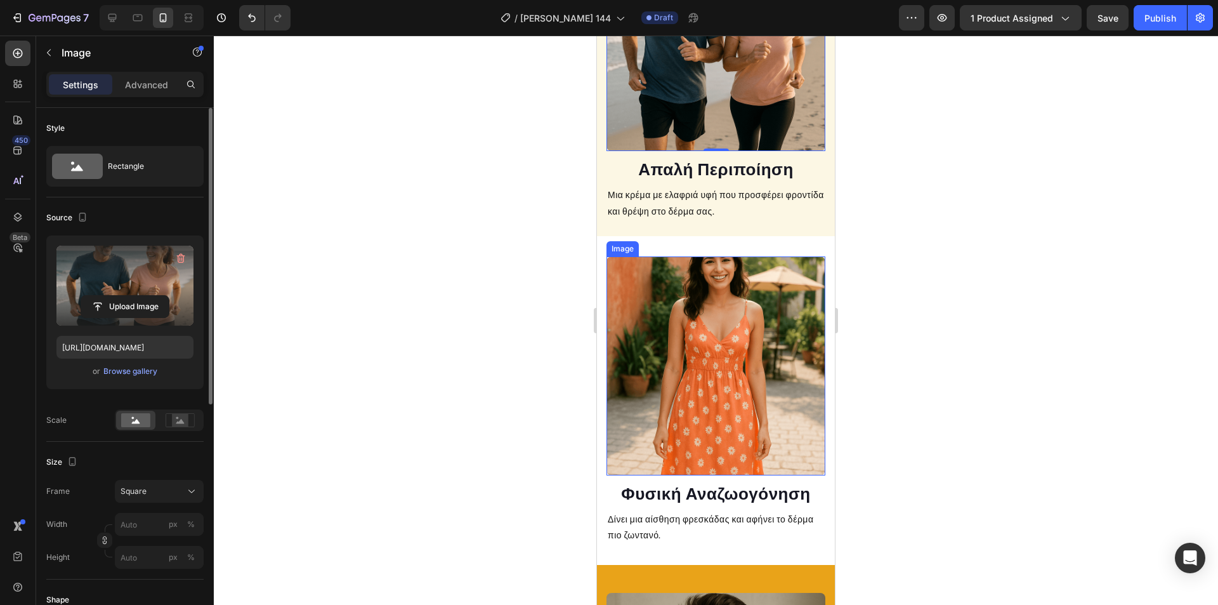
click at [707, 322] on img at bounding box center [715, 365] width 219 height 219
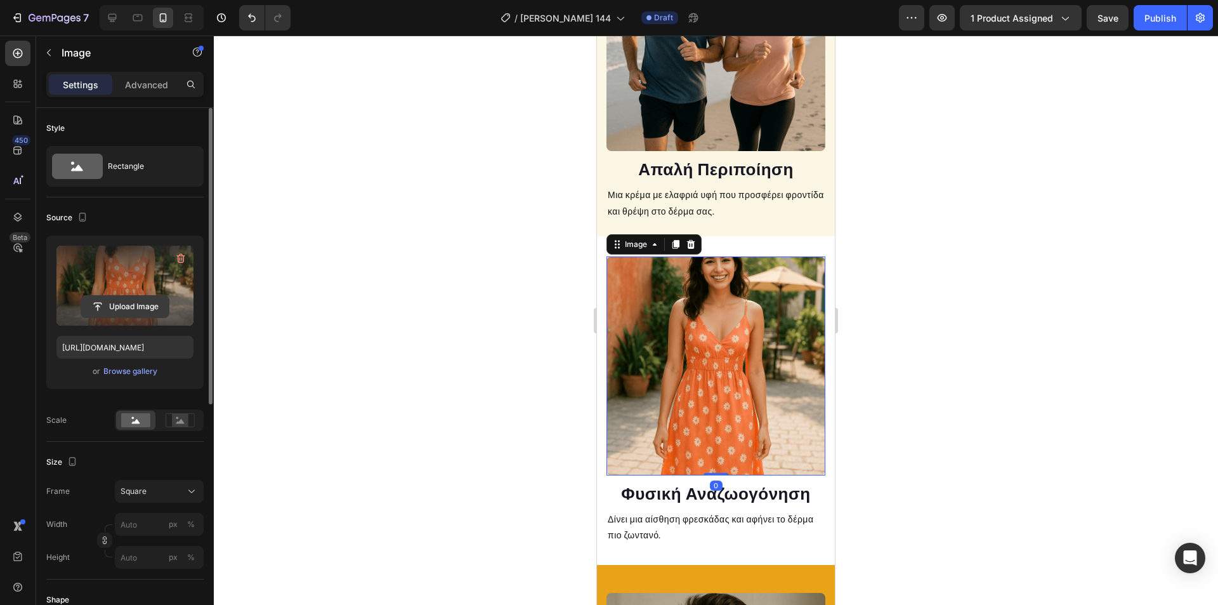
click at [140, 304] on input "file" at bounding box center [125, 307] width 88 height 22
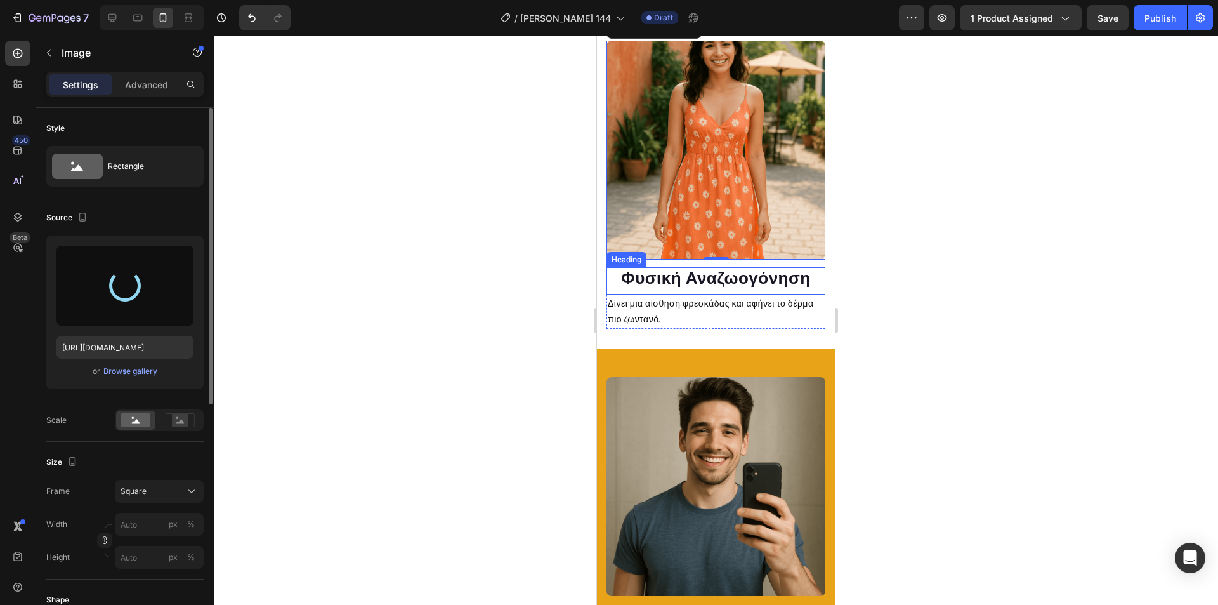
scroll to position [1581, 0]
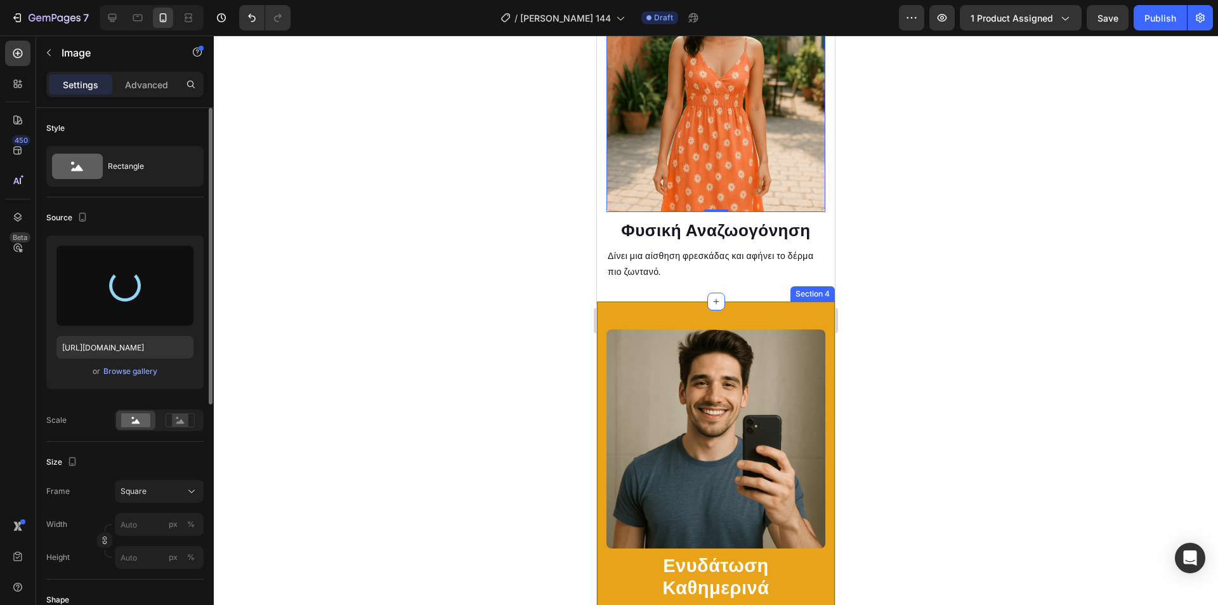
type input "[URL][DOMAIN_NAME]"
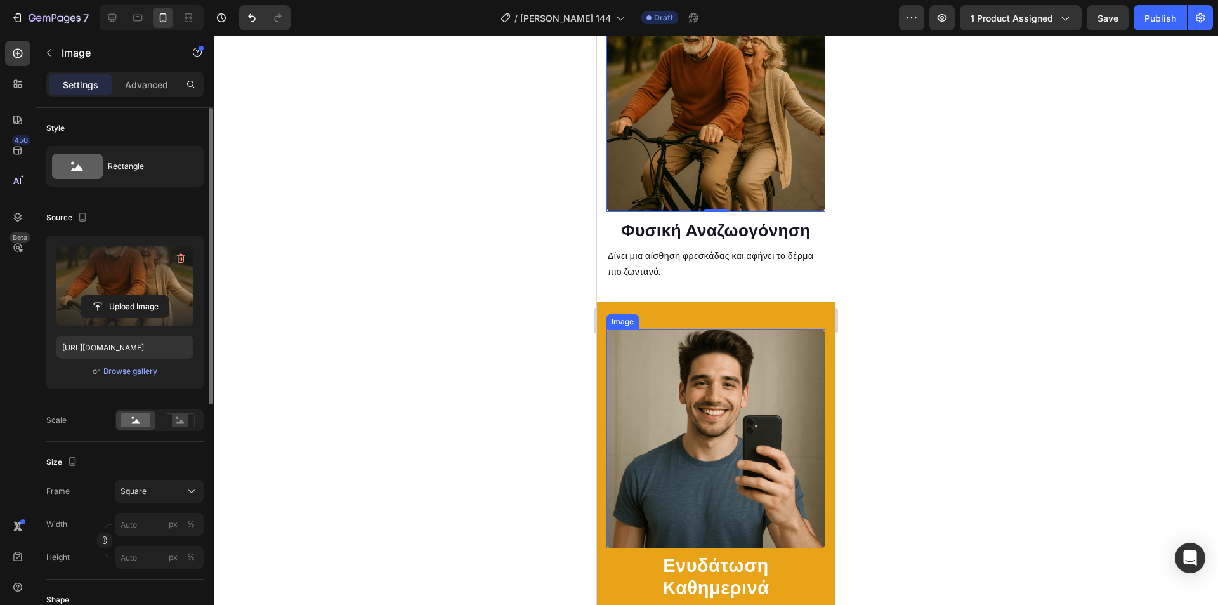
click at [679, 431] on img at bounding box center [715, 438] width 219 height 219
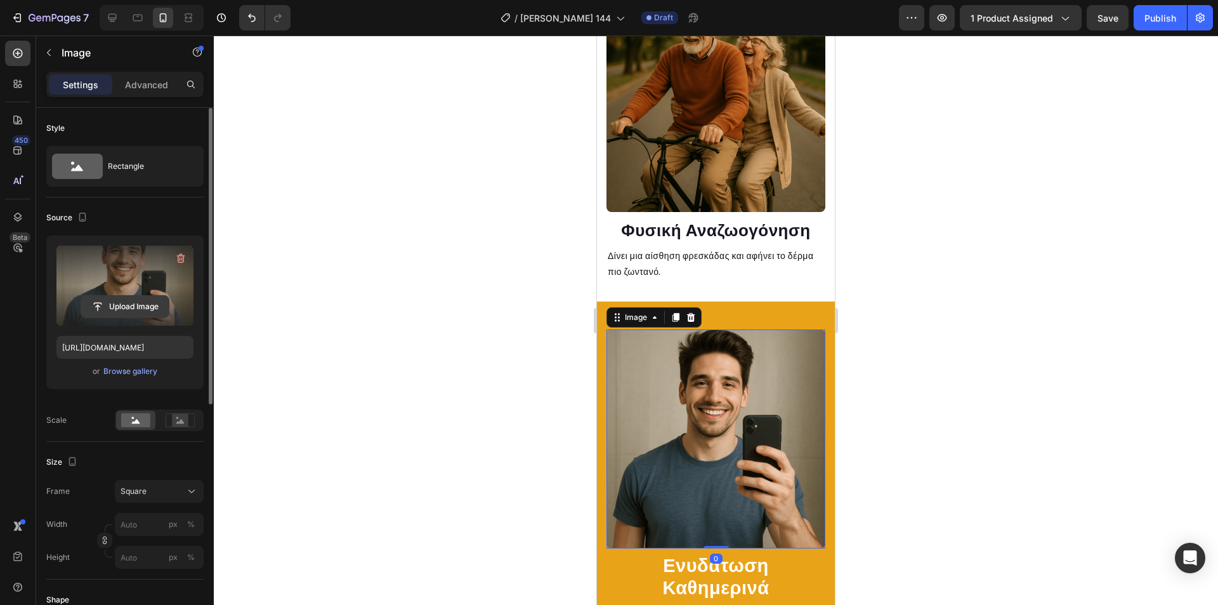
click at [145, 302] on input "file" at bounding box center [125, 307] width 88 height 22
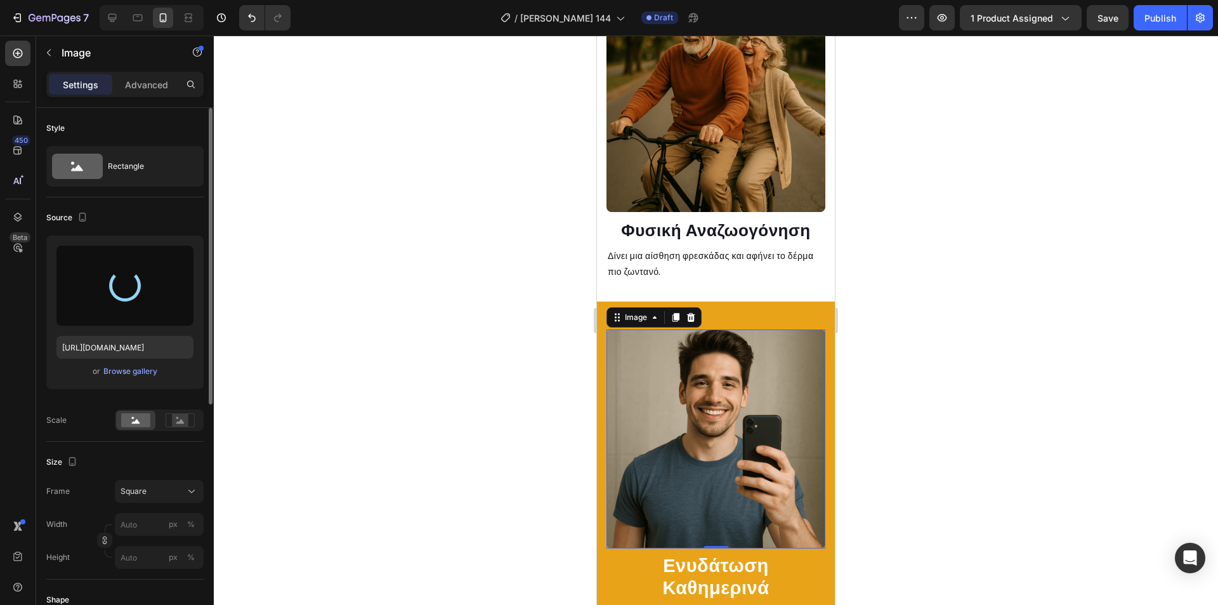
type input "[URL][DOMAIN_NAME]"
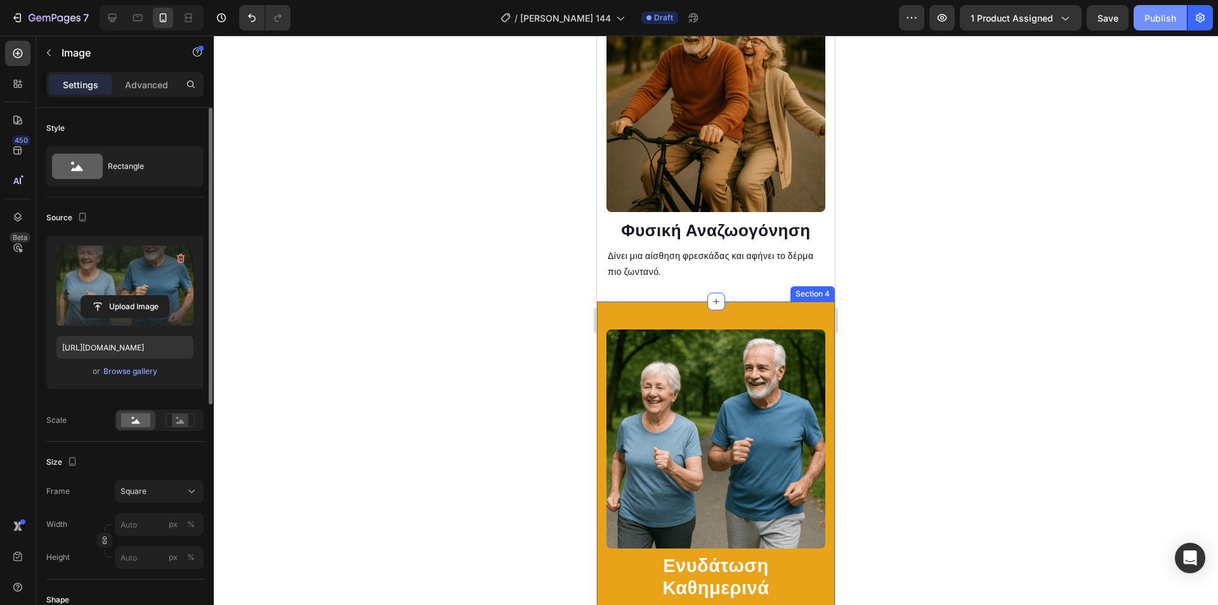
click at [1149, 13] on div "Publish" at bounding box center [1160, 17] width 32 height 13
